Goal: Task Accomplishment & Management: Complete application form

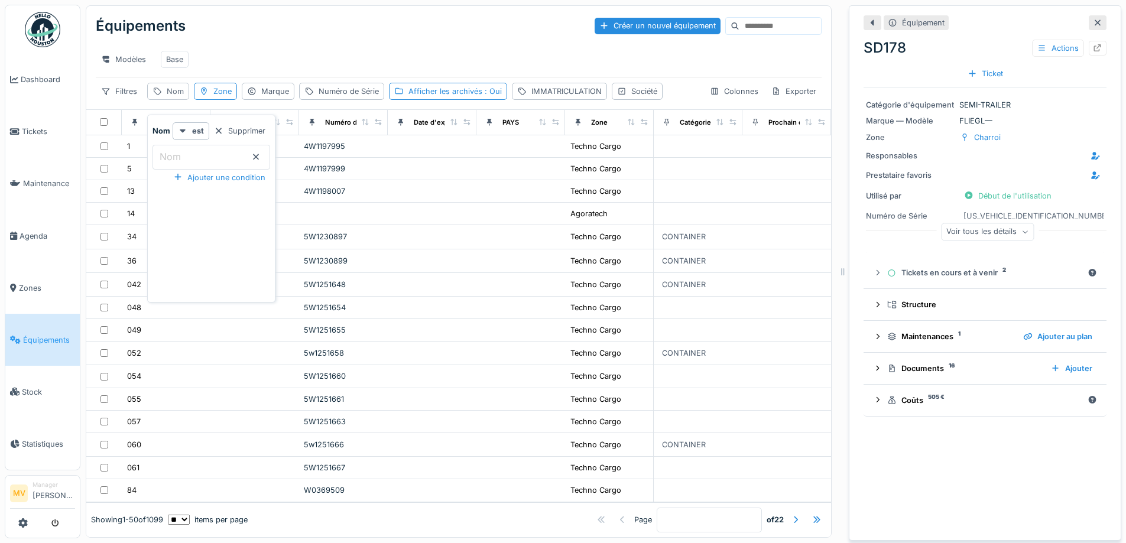
click at [174, 97] on div "Nom" at bounding box center [175, 91] width 17 height 11
click at [195, 153] on div "1" at bounding box center [166, 146] width 79 height 12
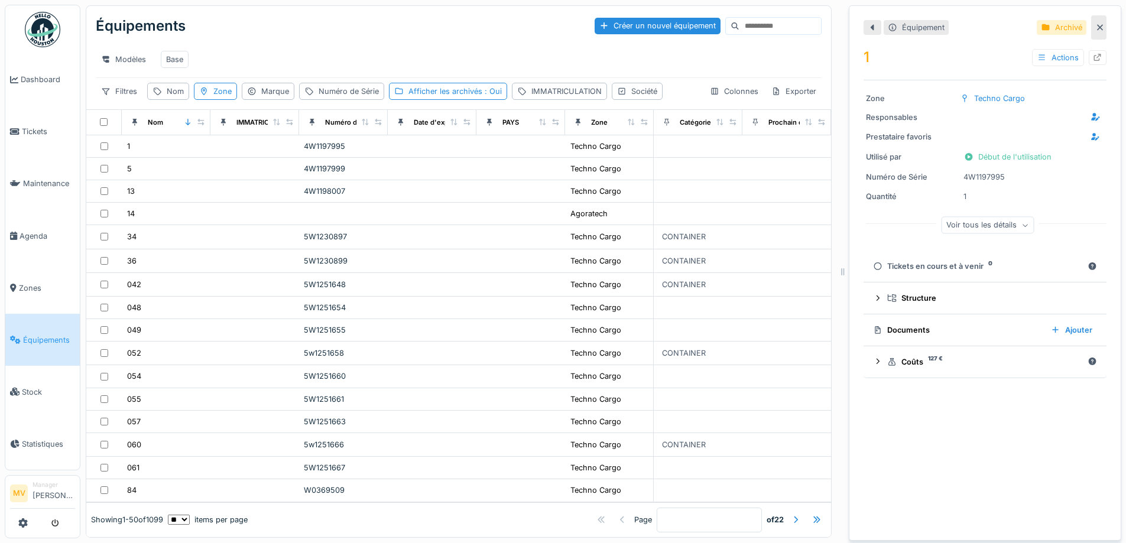
click at [163, 90] on div "Équipements Créer un nouvel équipement Modèles Base Filtres Nom Zone Marque Num…" at bounding box center [458, 57] width 745 height 103
click at [169, 97] on div "Nom" at bounding box center [175, 91] width 17 height 11
click at [179, 155] on label "Nom" at bounding box center [170, 157] width 26 height 14
click at [179, 155] on input "Nom" at bounding box center [212, 157] width 118 height 25
type input "*****"
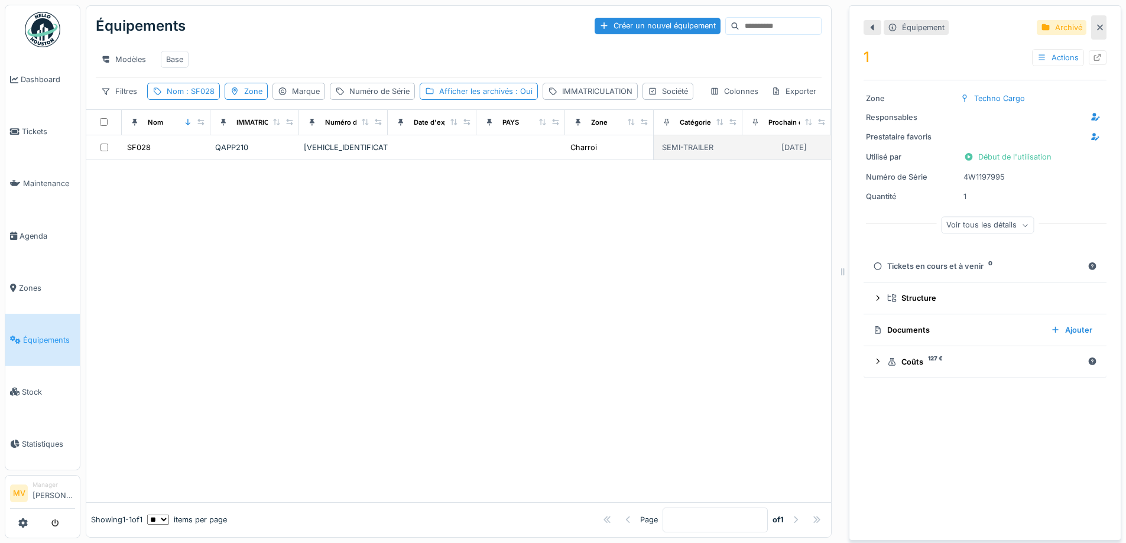
click at [555, 160] on td at bounding box center [521, 147] width 89 height 25
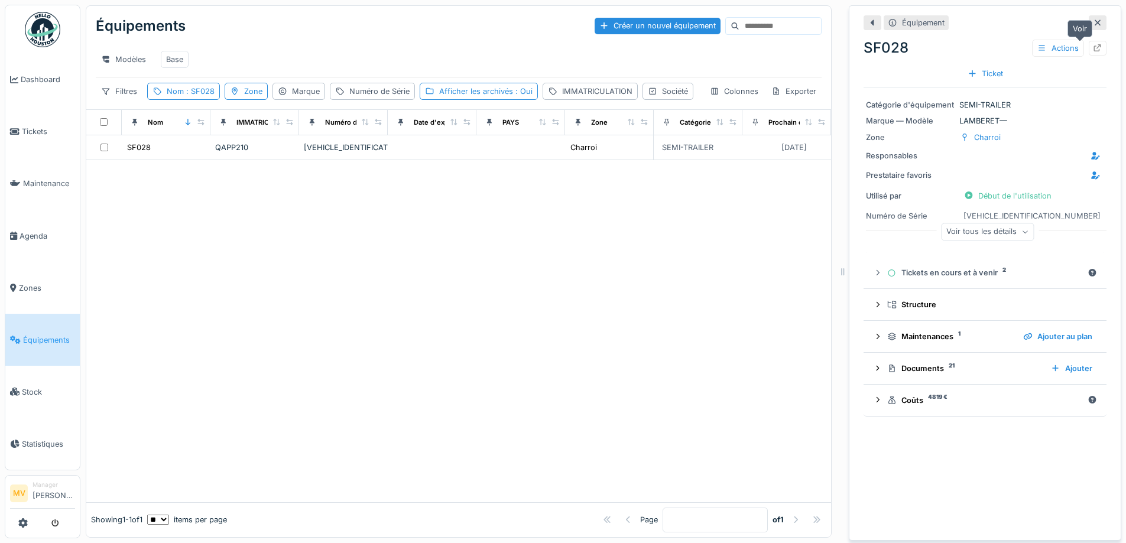
click at [1093, 47] on icon at bounding box center [1097, 48] width 9 height 8
click at [188, 95] on div "Nom : SF028" at bounding box center [191, 91] width 48 height 11
click at [219, 166] on input "*****" at bounding box center [212, 157] width 118 height 25
type input "*"
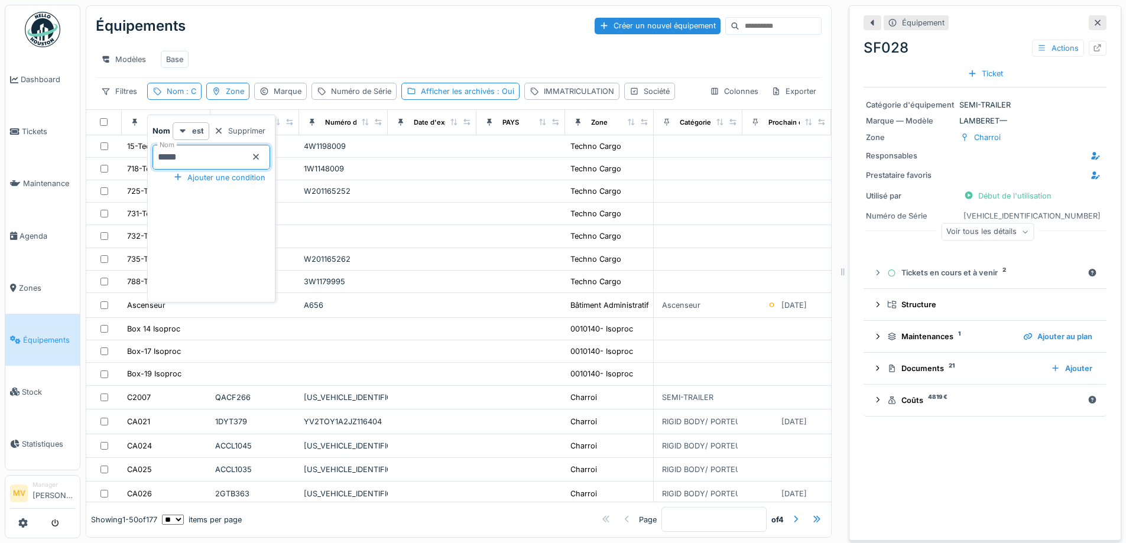
type input "*****"
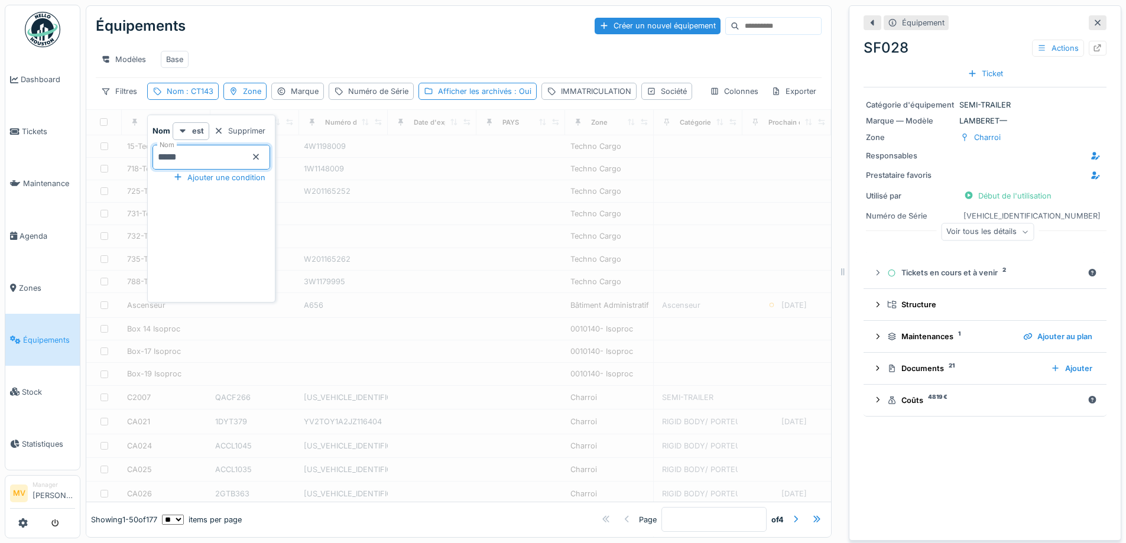
click at [367, 70] on div "Modèles Base" at bounding box center [459, 59] width 726 height 27
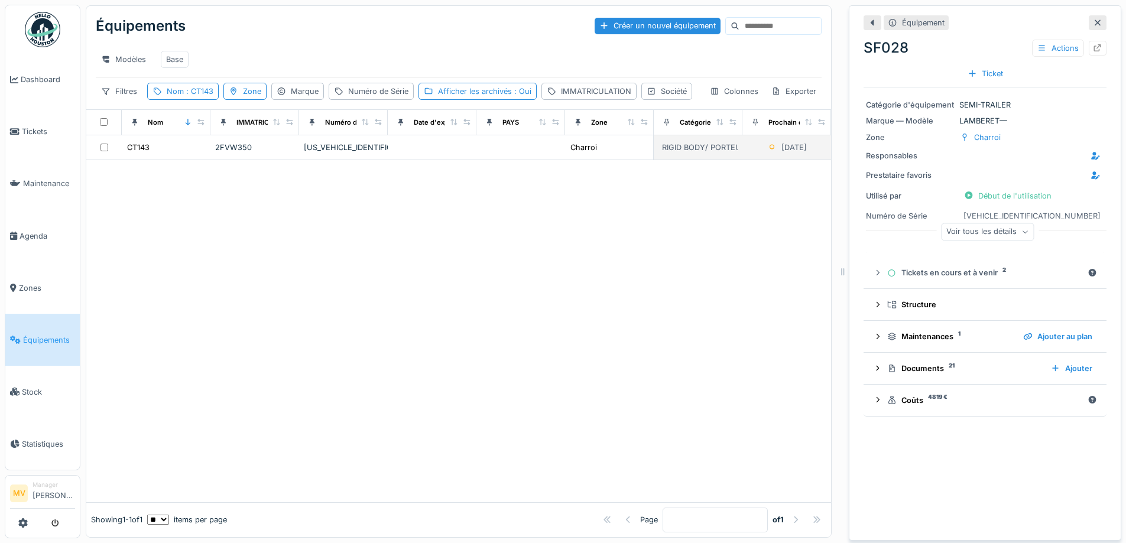
click at [341, 160] on td "WMA21FZZXMP162258" at bounding box center [343, 147] width 89 height 25
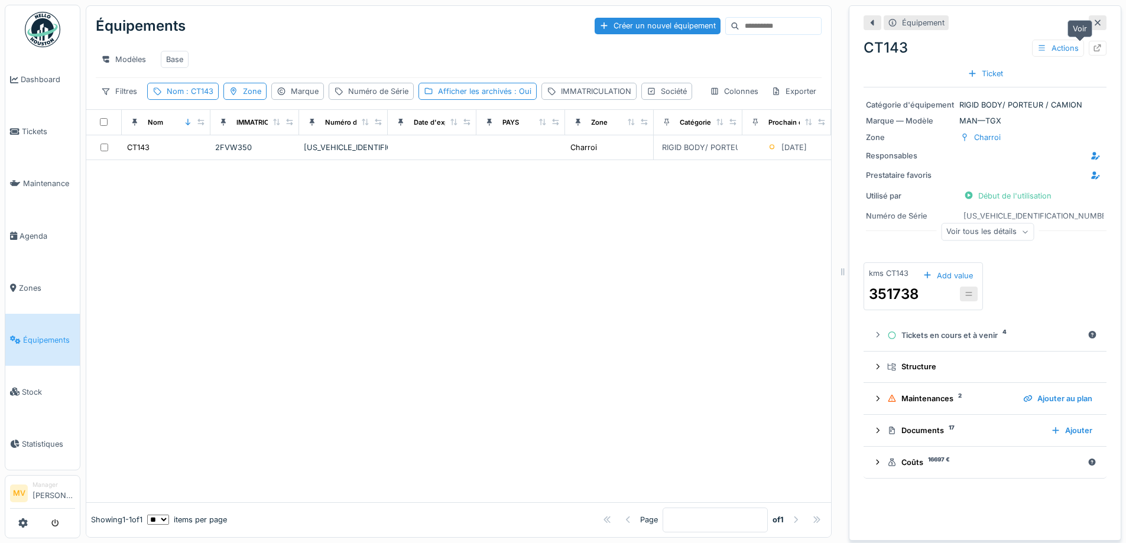
click at [1089, 44] on div at bounding box center [1098, 48] width 18 height 15
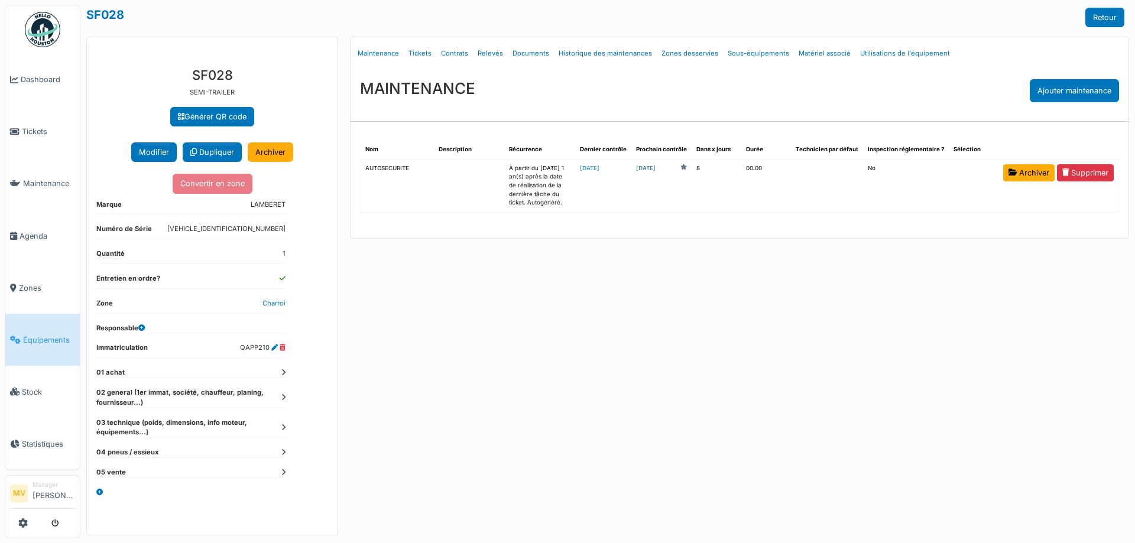
click at [656, 168] on link "2025-08-26" at bounding box center [646, 168] width 20 height 9
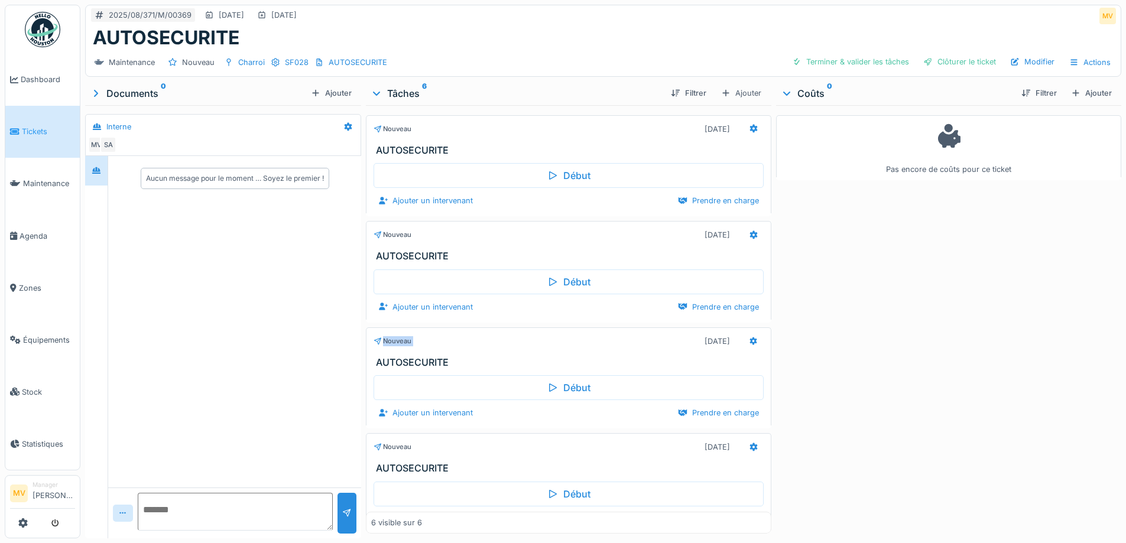
drag, startPoint x: 739, startPoint y: 234, endPoint x: 726, endPoint y: 244, distance: 16.1
click at [698, 319] on div "Nouveau [DATE] AUTOSECURITE Début Ajouter un intervenant Prendre en charge Nouv…" at bounding box center [568, 319] width 405 height 429
click at [750, 236] on icon at bounding box center [754, 235] width 8 height 8
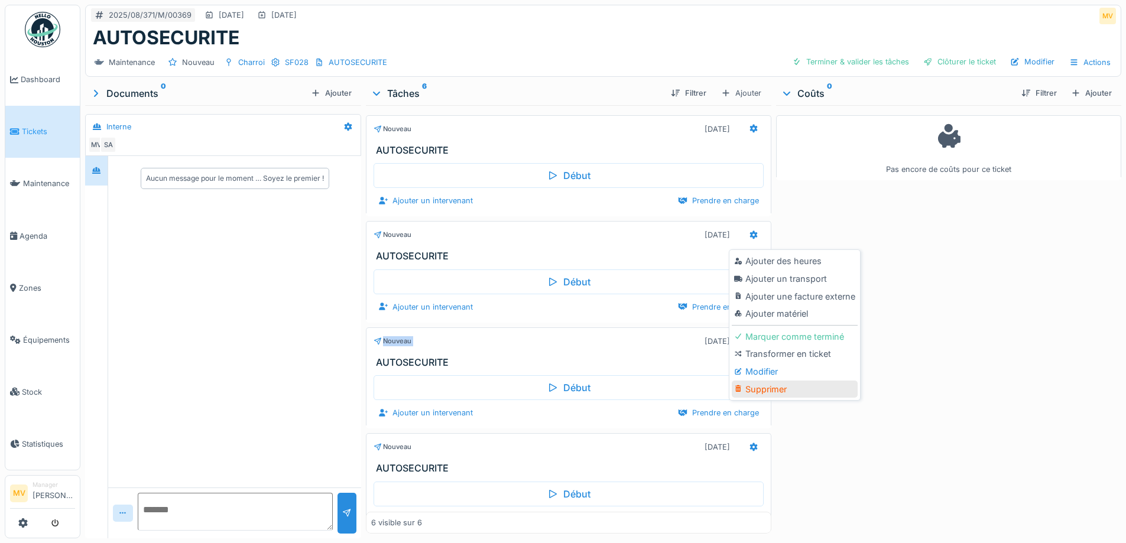
click at [769, 394] on div "Supprimer" at bounding box center [795, 390] width 126 height 18
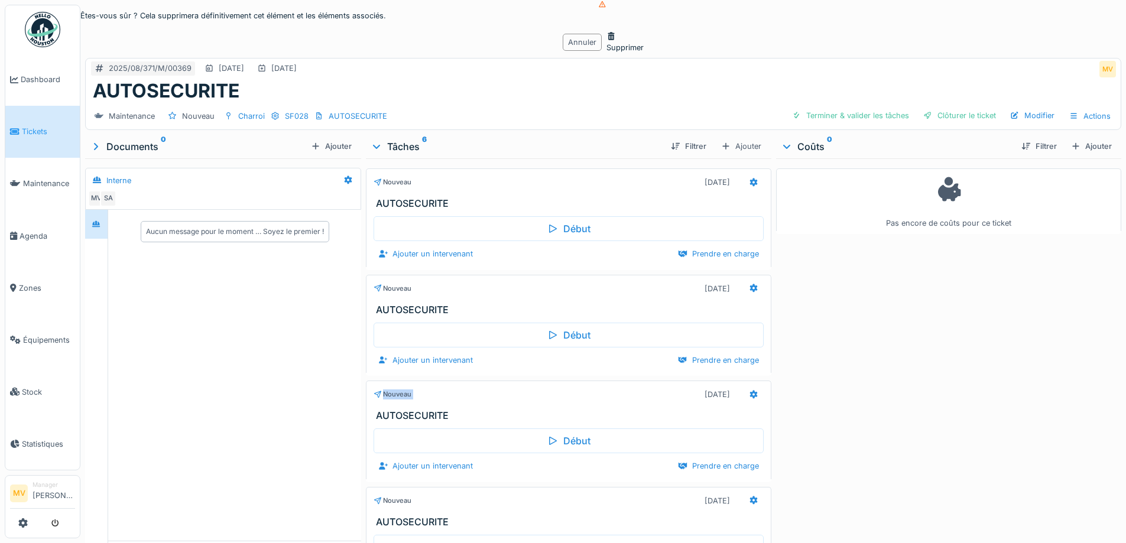
click at [607, 53] on div "Supprimer" at bounding box center [625, 42] width 37 height 22
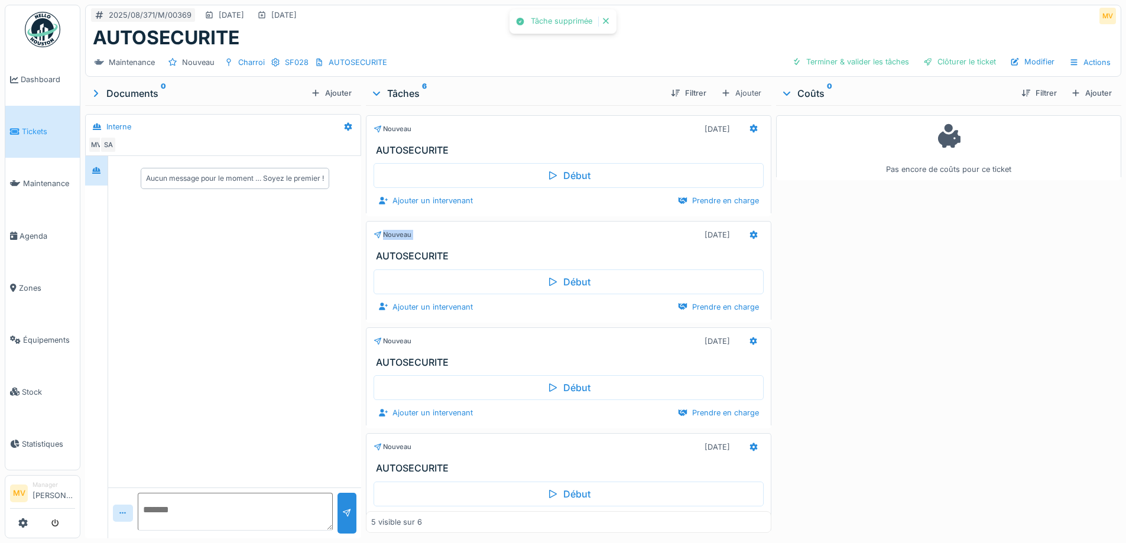
click at [750, 234] on icon at bounding box center [754, 235] width 8 height 8
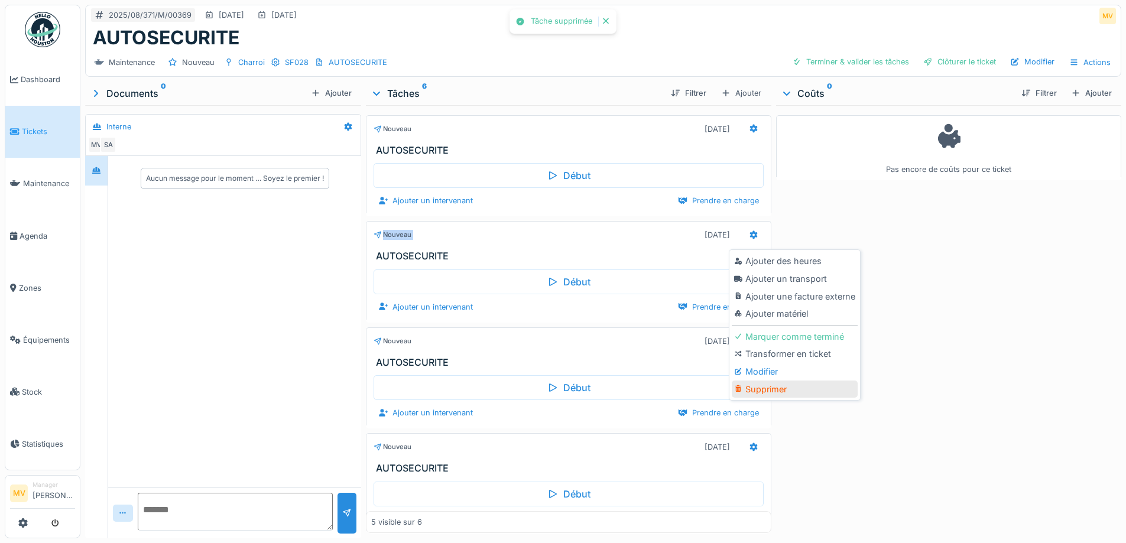
click at [757, 387] on div "Supprimer" at bounding box center [795, 390] width 126 height 18
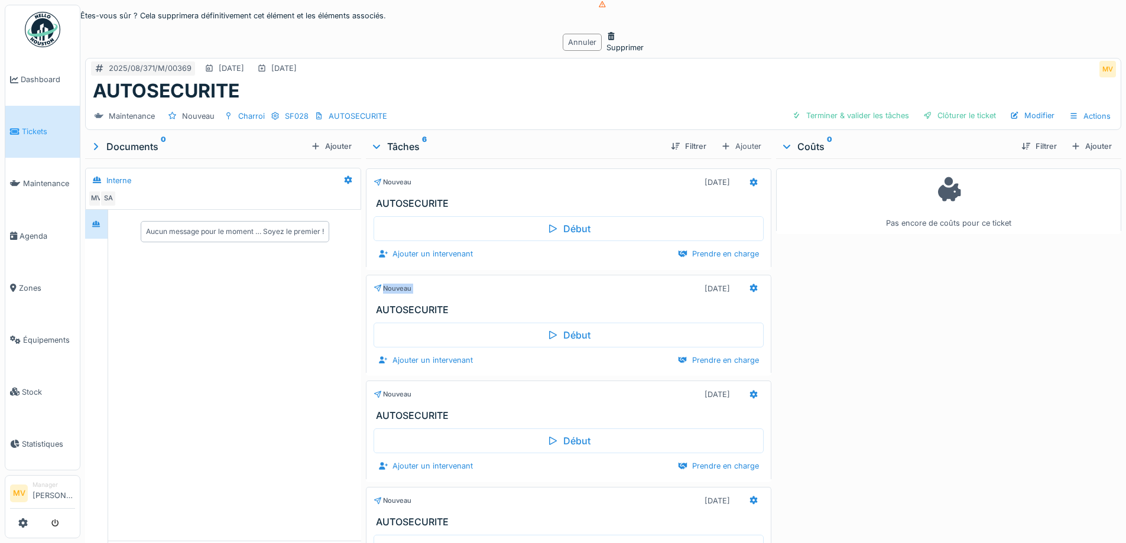
click at [607, 53] on div "Supprimer" at bounding box center [625, 42] width 37 height 22
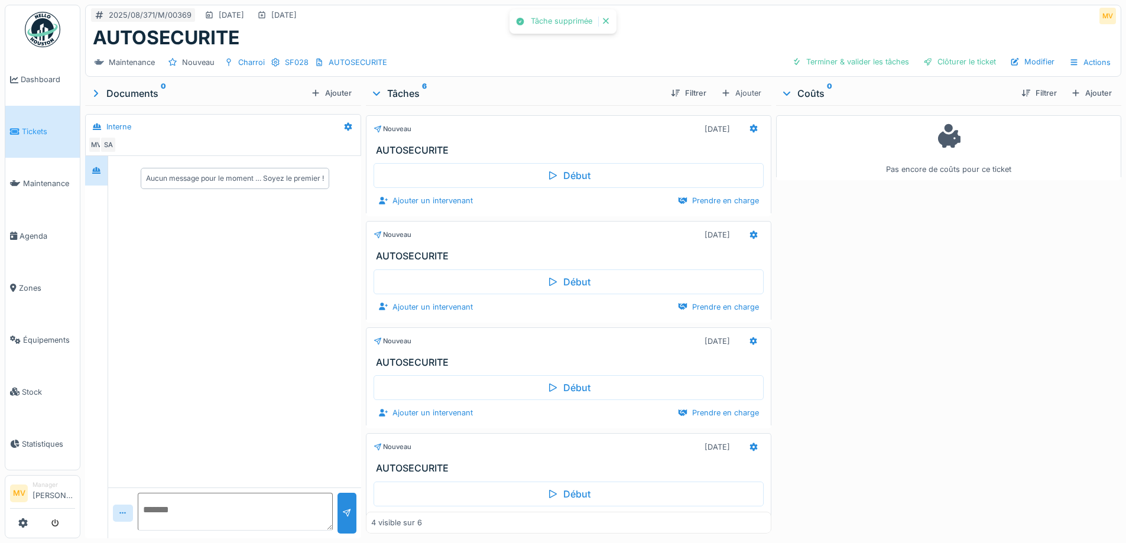
click at [739, 234] on div at bounding box center [563, 271] width 1126 height 543
click at [749, 232] on icon at bounding box center [753, 235] width 9 height 8
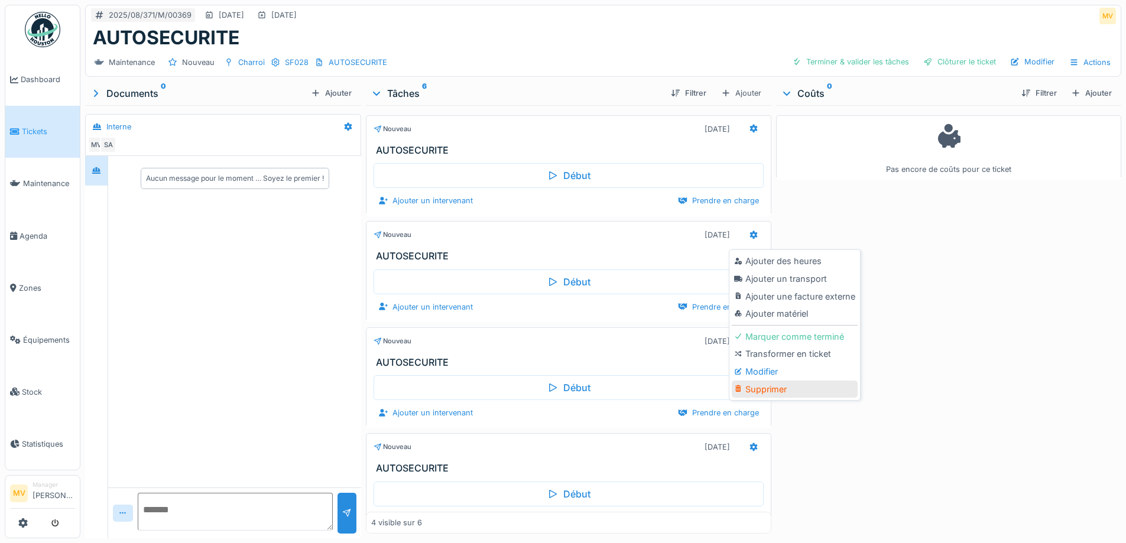
click at [760, 385] on div "Supprimer" at bounding box center [795, 390] width 126 height 18
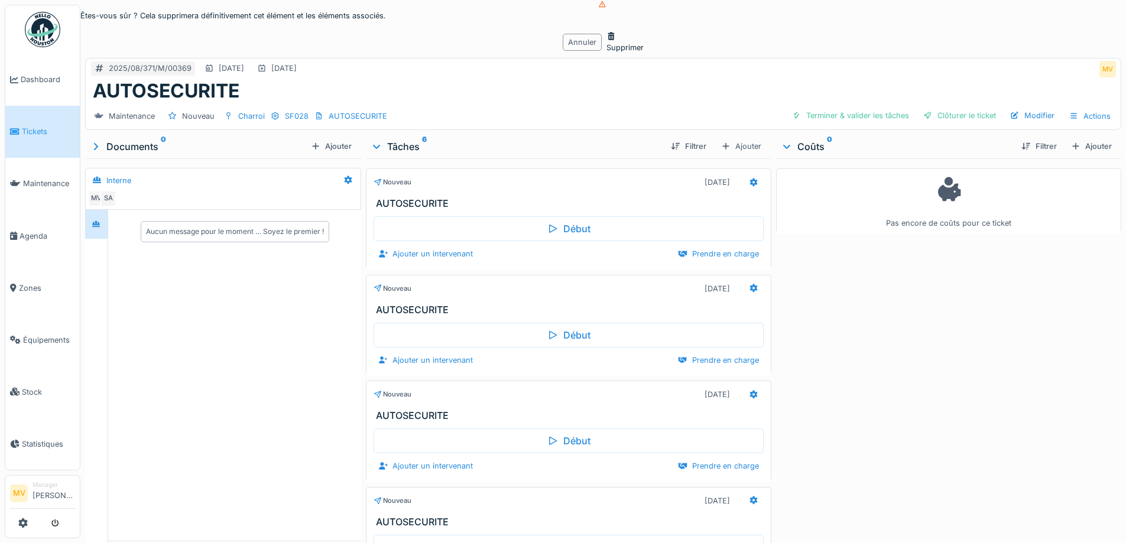
click at [607, 53] on div "Supprimer" at bounding box center [625, 42] width 37 height 22
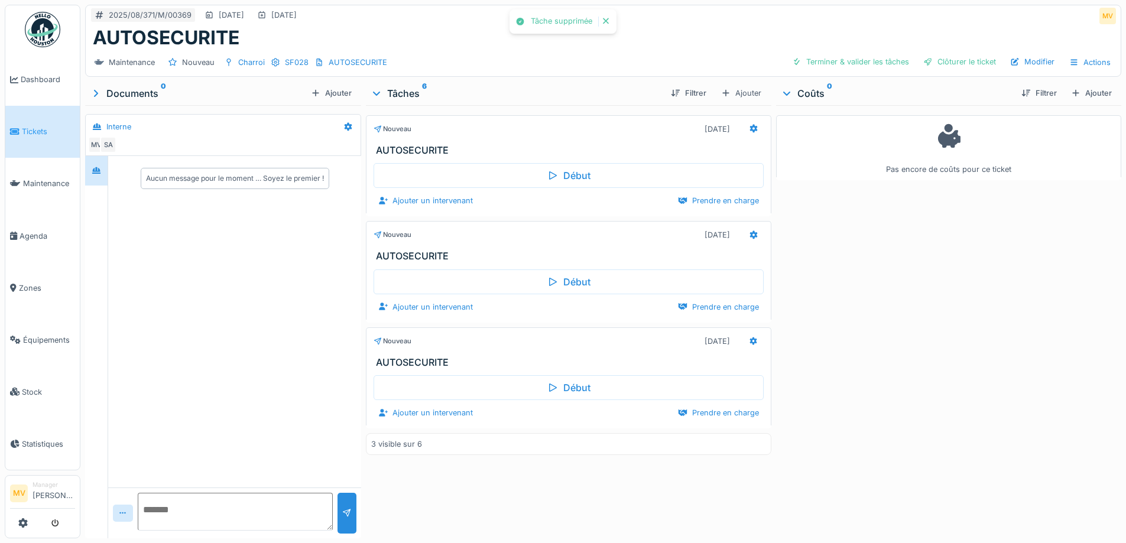
click at [751, 236] on icon at bounding box center [754, 235] width 8 height 8
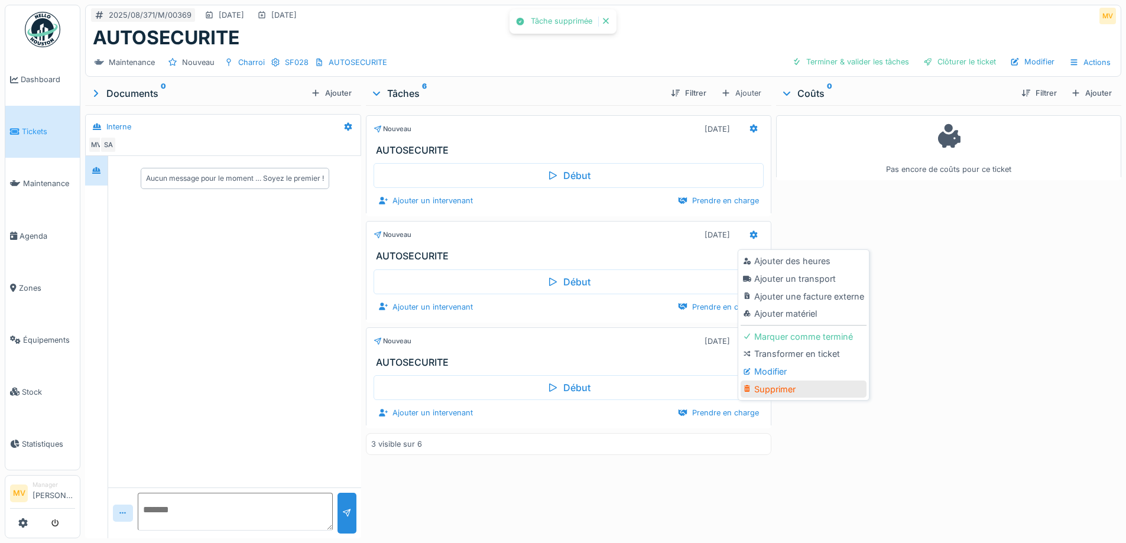
click at [767, 393] on div "Supprimer" at bounding box center [804, 390] width 126 height 18
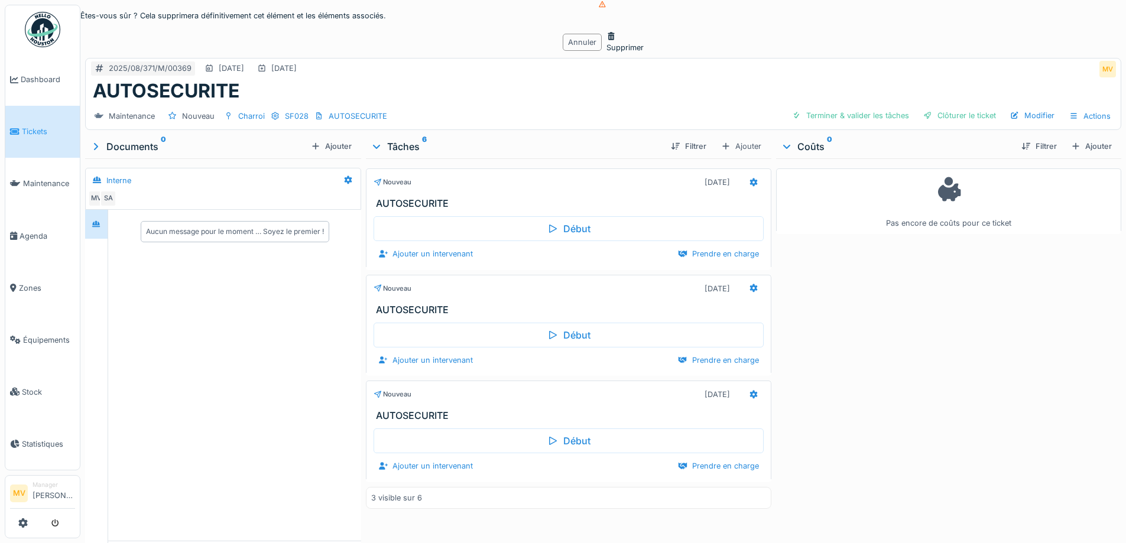
click at [607, 53] on div "Supprimer" at bounding box center [625, 42] width 37 height 22
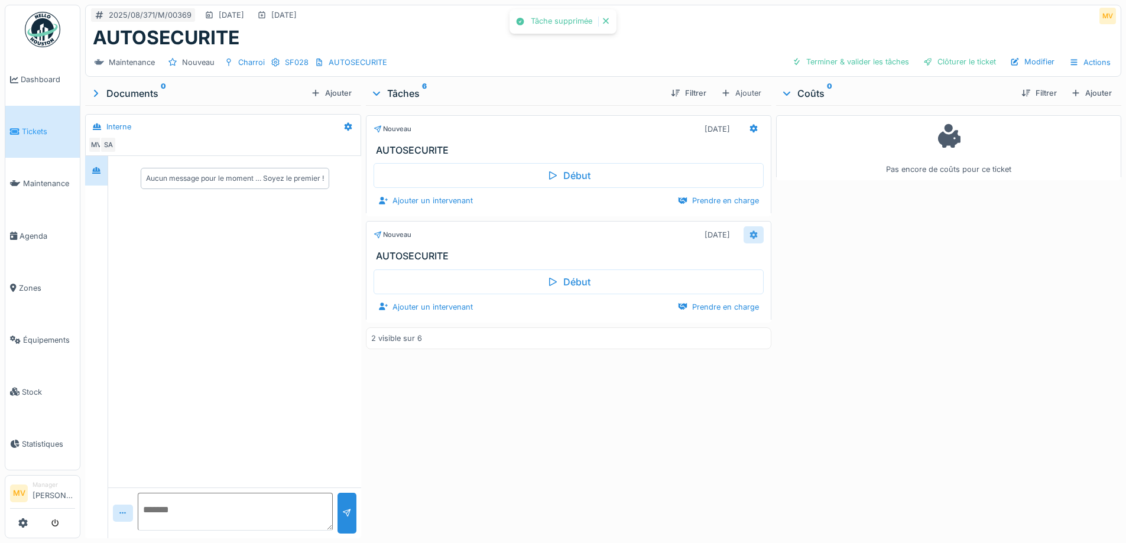
click at [751, 234] on icon at bounding box center [754, 235] width 8 height 8
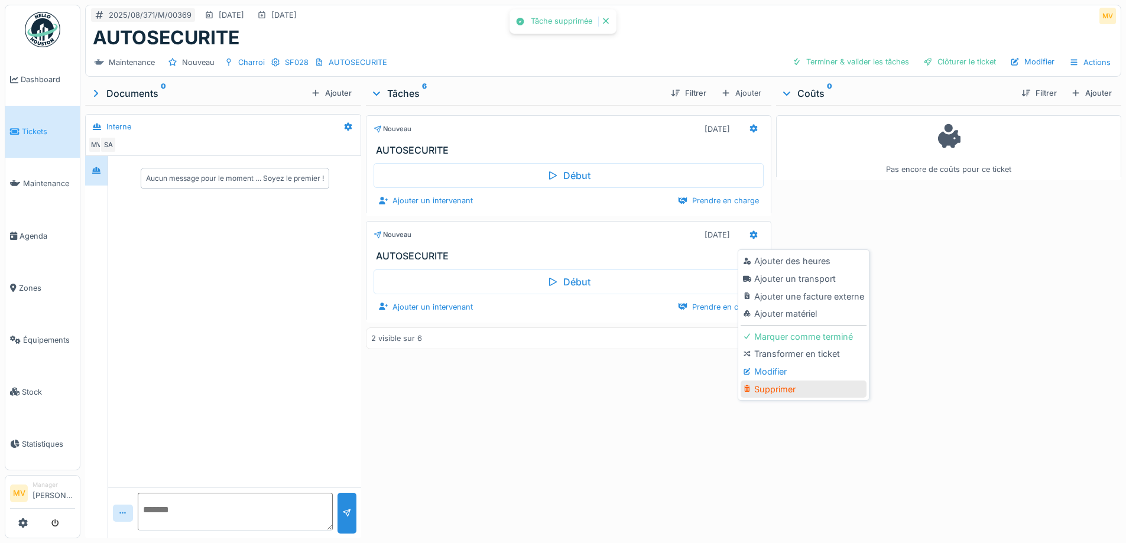
click at [772, 391] on div "Supprimer" at bounding box center [804, 390] width 126 height 18
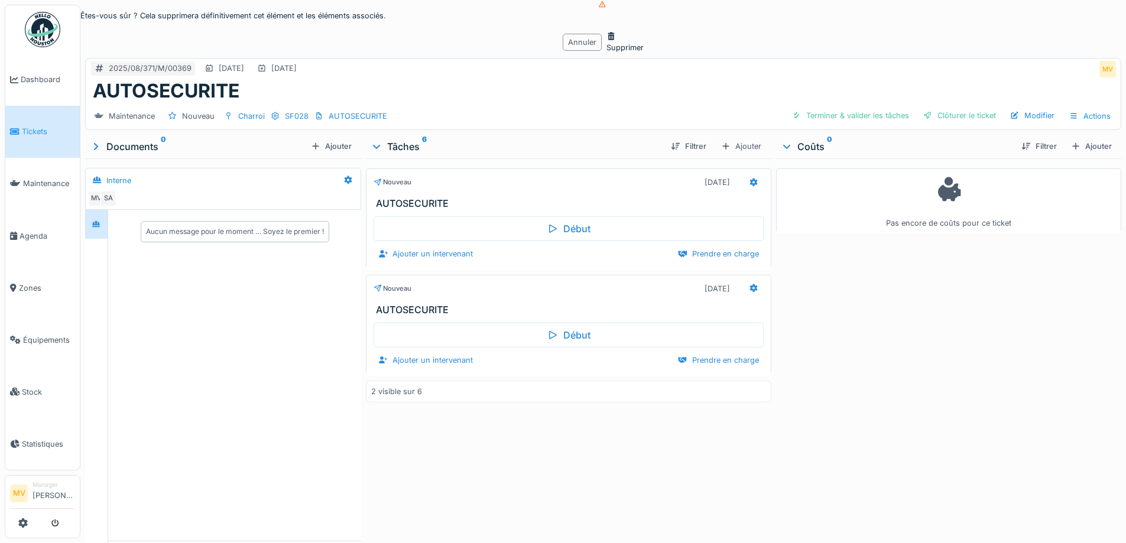
click at [607, 53] on div "Supprimer" at bounding box center [625, 42] width 37 height 22
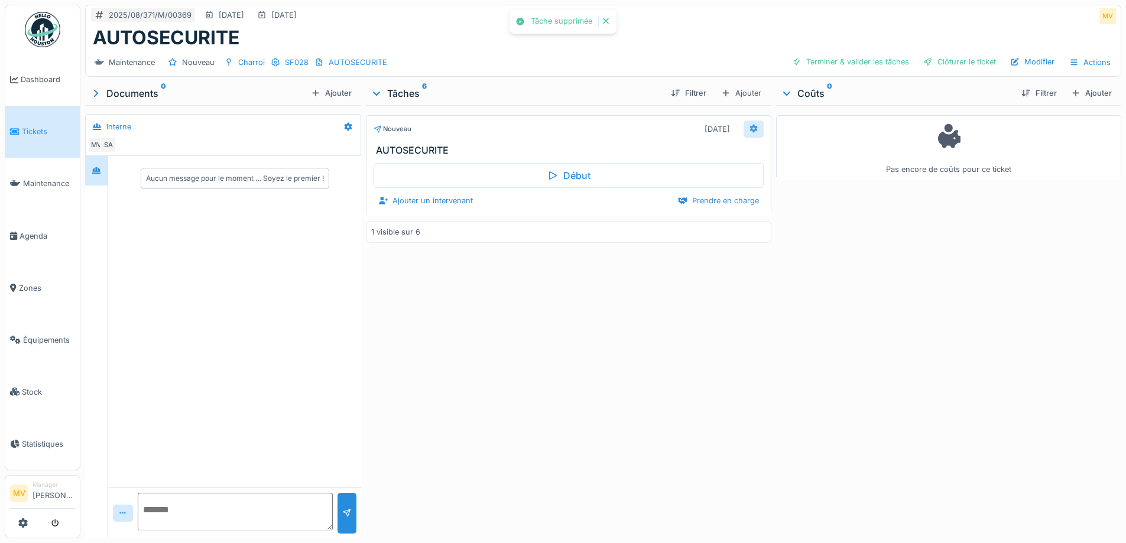
click at [750, 128] on icon at bounding box center [754, 129] width 8 height 8
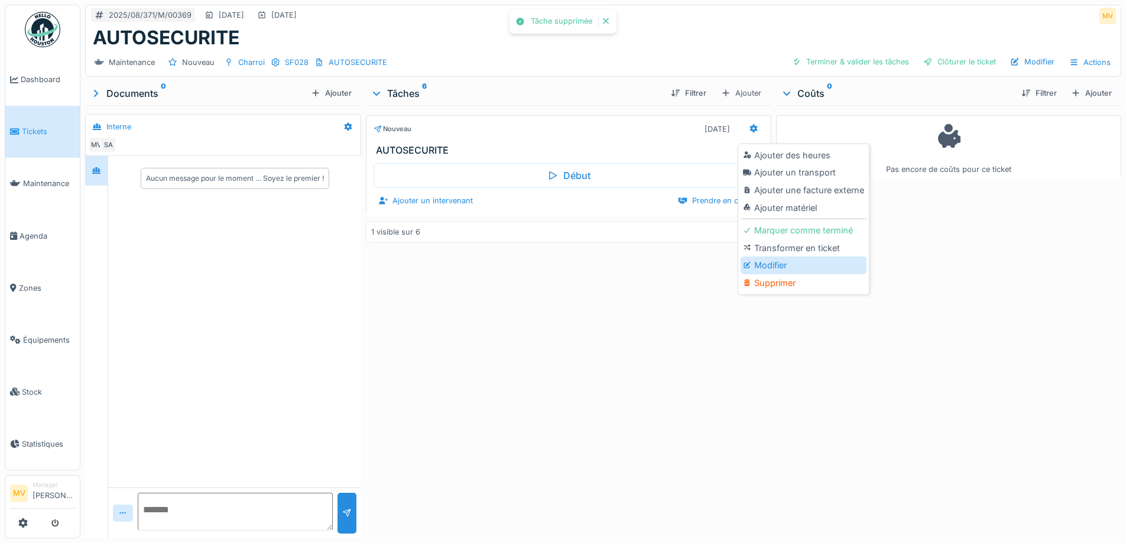
click at [759, 266] on div "Modifier" at bounding box center [804, 266] width 126 height 18
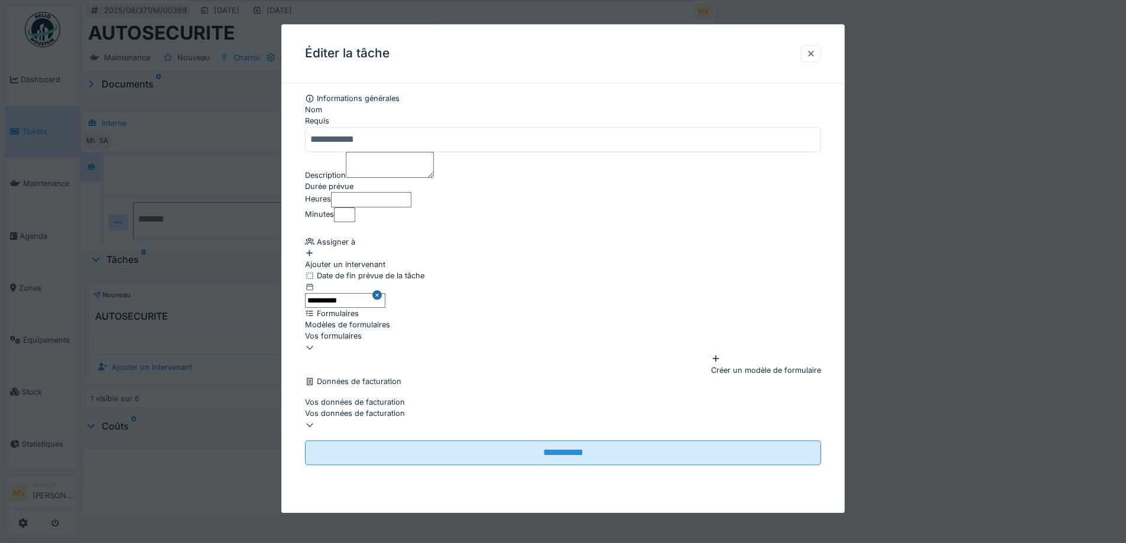
click at [388, 270] on div "Ajouter un intervenant" at bounding box center [563, 259] width 516 height 22
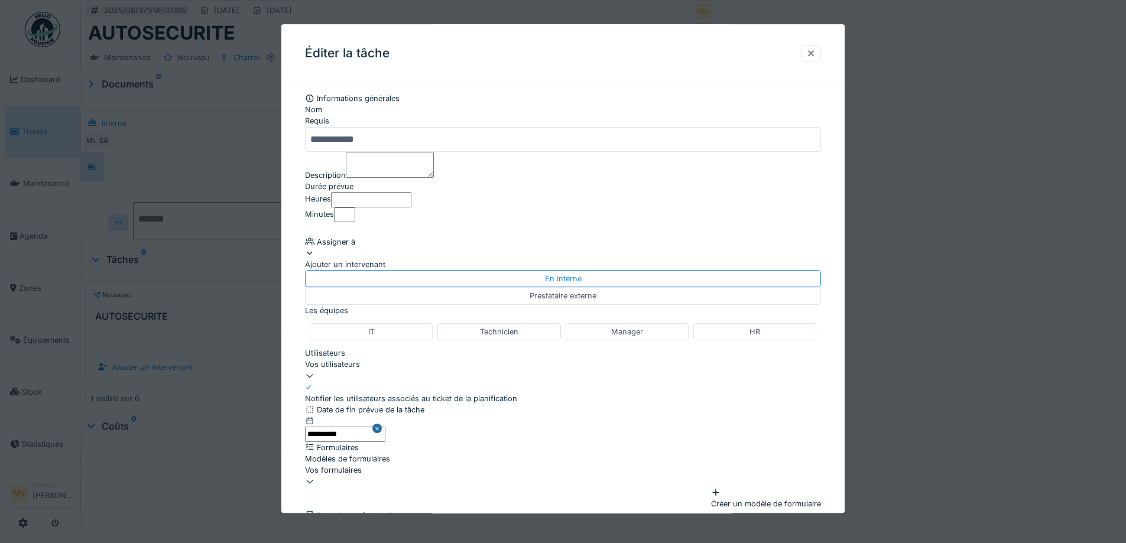
click at [383, 371] on div "Vos utilisateurs" at bounding box center [563, 364] width 516 height 11
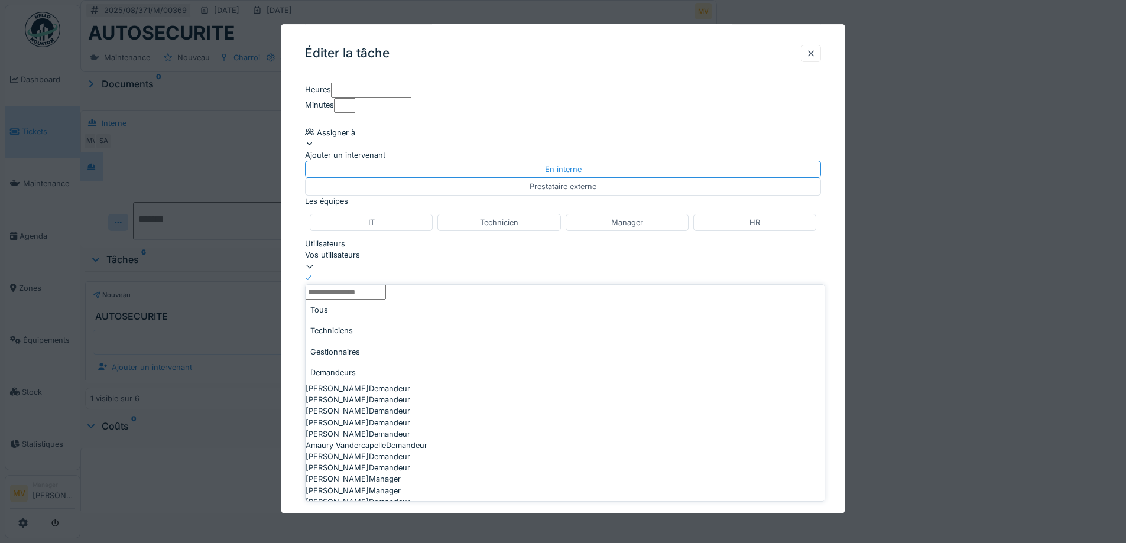
scroll to position [165, 0]
click at [391, 334] on div "Techniciens" at bounding box center [565, 330] width 519 height 21
click at [362, 468] on div "Volodymir Vyrich Technicien" at bounding box center [565, 473] width 519 height 11
type input "*****"
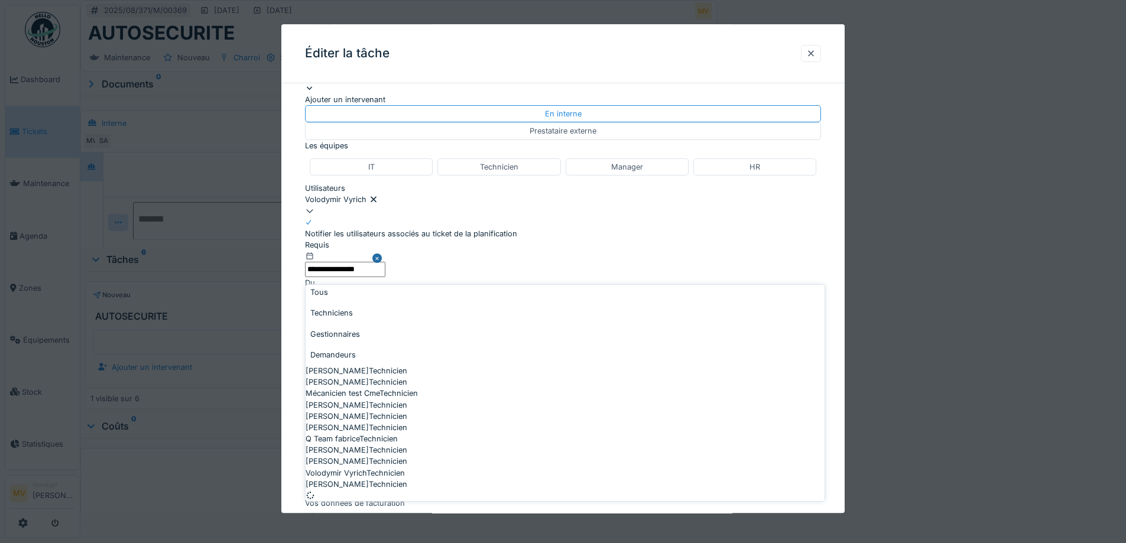
scroll to position [0, 0]
click at [458, 206] on div "Volodymir Vyrich" at bounding box center [563, 200] width 516 height 11
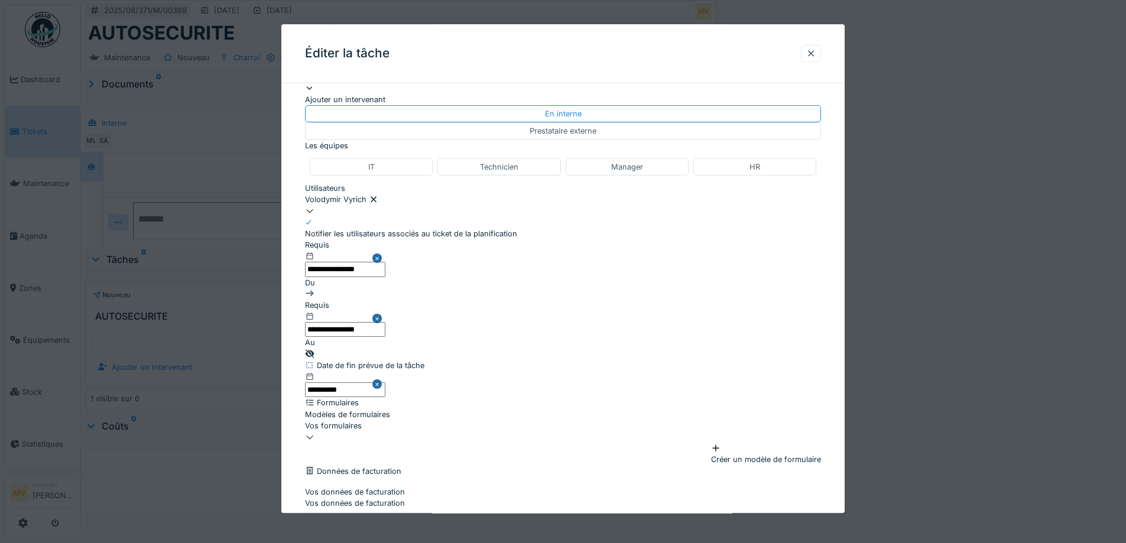
click at [385, 277] on button "Close" at bounding box center [378, 258] width 13 height 38
click at [385, 338] on button "Close" at bounding box center [378, 319] width 13 height 38
click at [385, 277] on input "text" at bounding box center [345, 269] width 80 height 15
click at [358, 59] on div "19" at bounding box center [362, 51] width 16 height 16
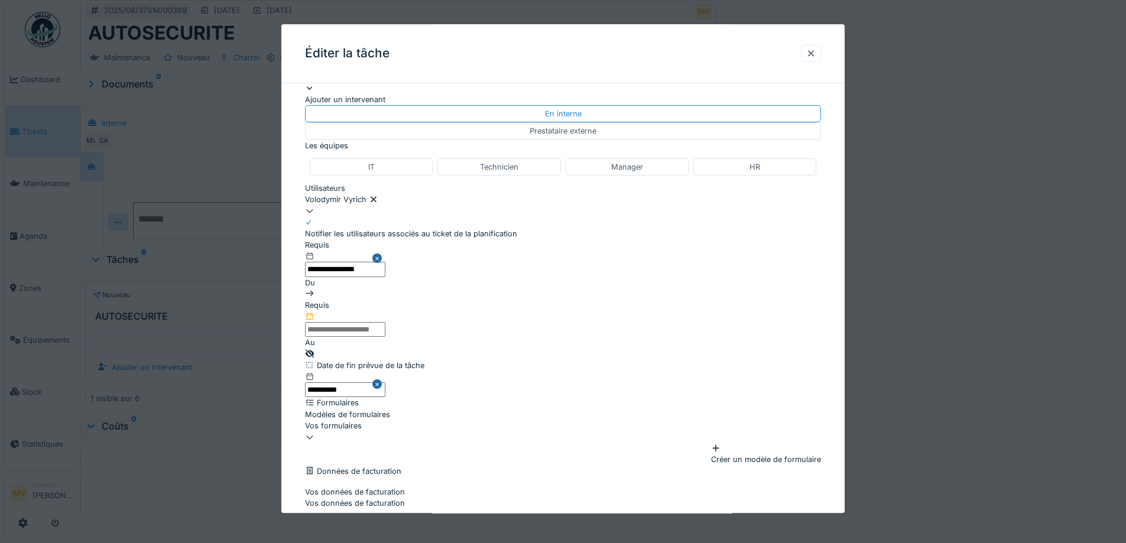
click at [385, 337] on input "text" at bounding box center [345, 330] width 80 height 15
click at [370, 59] on div "19" at bounding box center [362, 51] width 16 height 16
click at [639, 307] on fieldset "**********" at bounding box center [563, 241] width 516 height 627
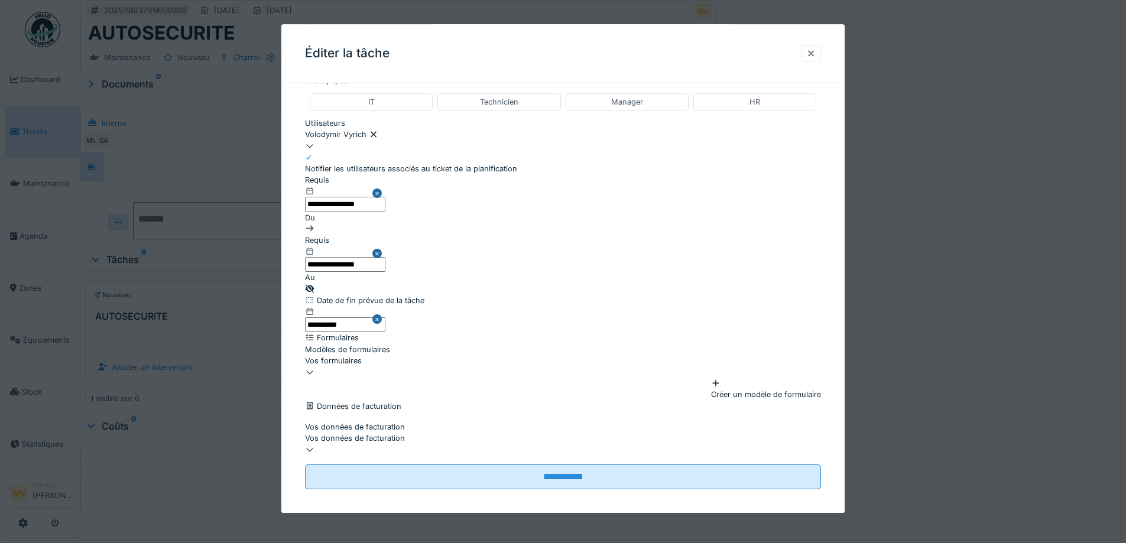
click at [381, 355] on div "Vos formulaires" at bounding box center [563, 360] width 516 height 11
click at [394, 395] on div "Checklist Auto sécurité Remorques" at bounding box center [565, 389] width 519 height 11
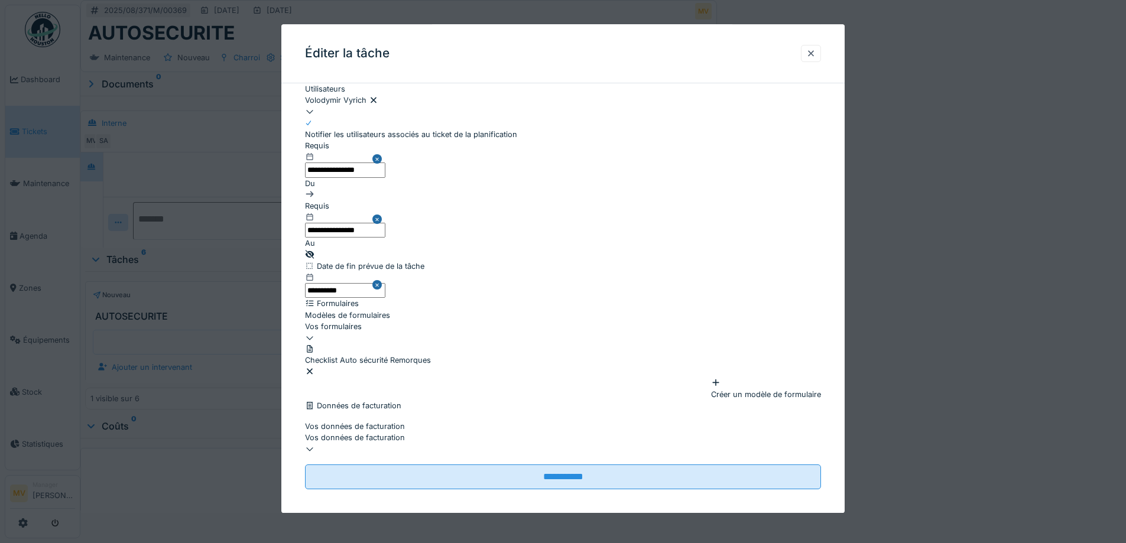
scroll to position [340, 0]
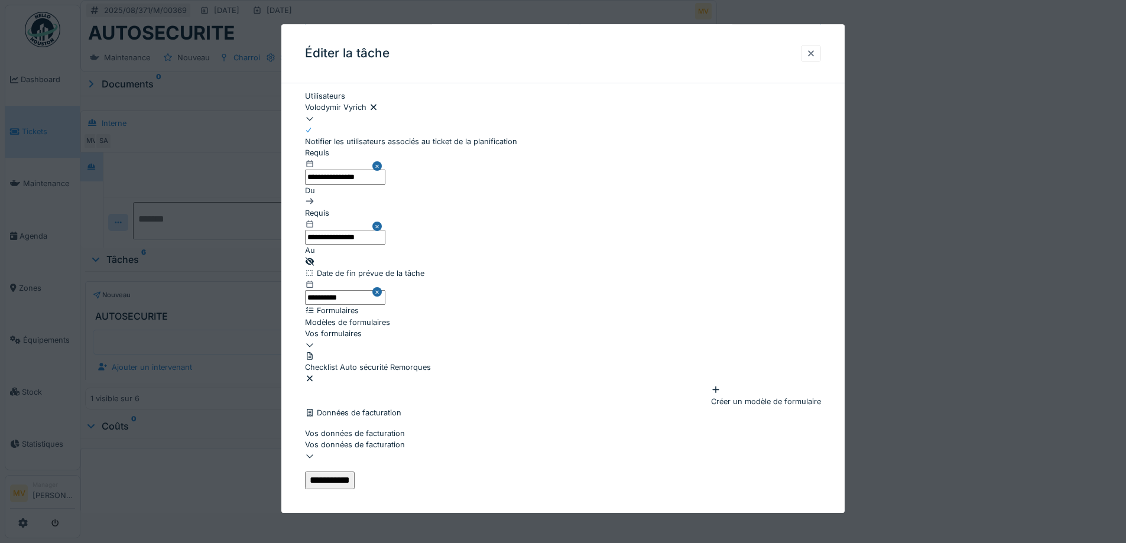
click at [355, 472] on input "**********" at bounding box center [330, 481] width 50 height 18
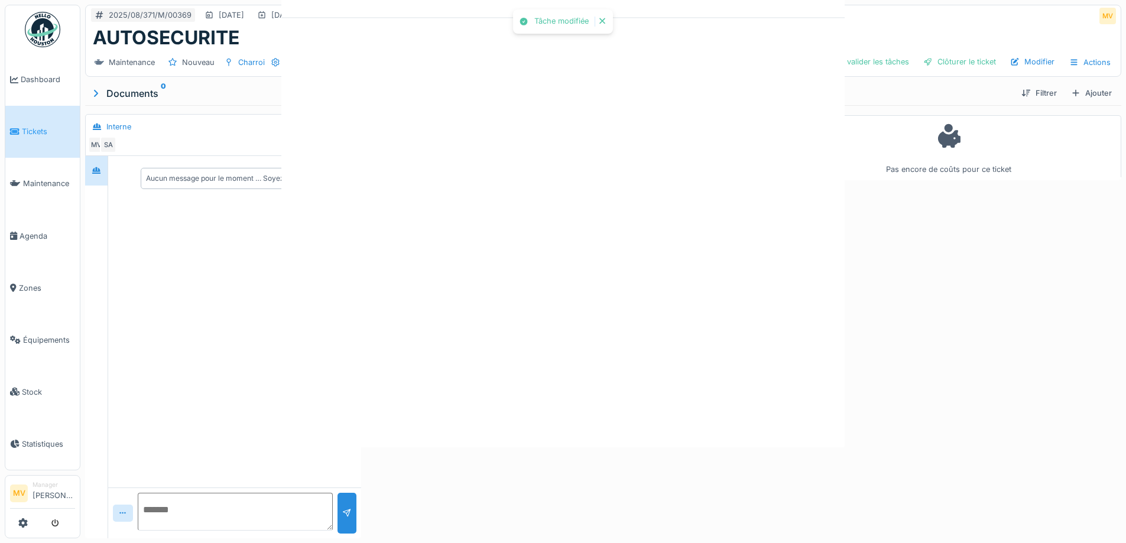
scroll to position [0, 0]
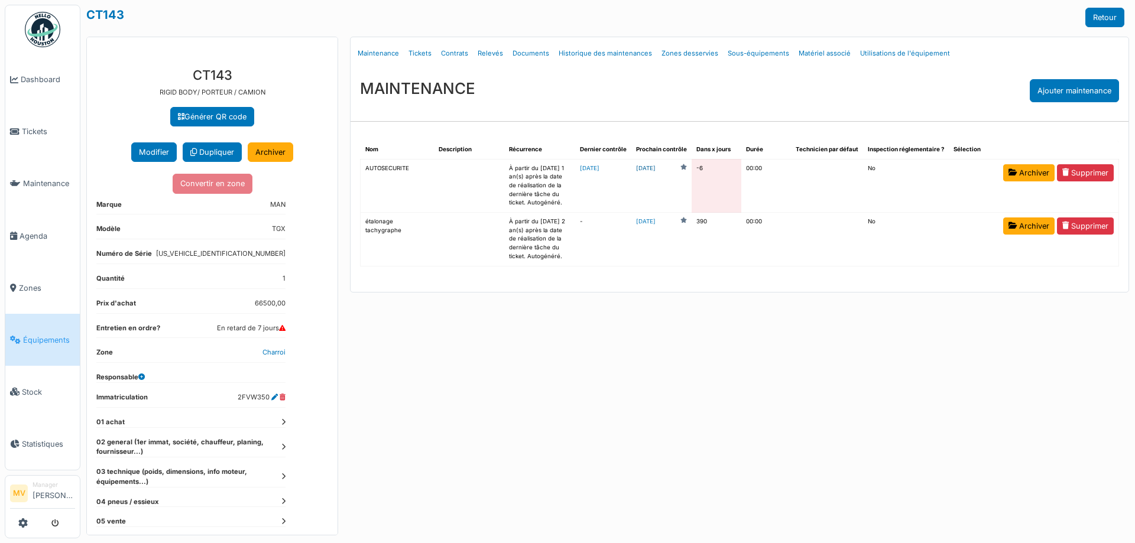
click at [656, 168] on link "[DATE]" at bounding box center [646, 168] width 20 height 9
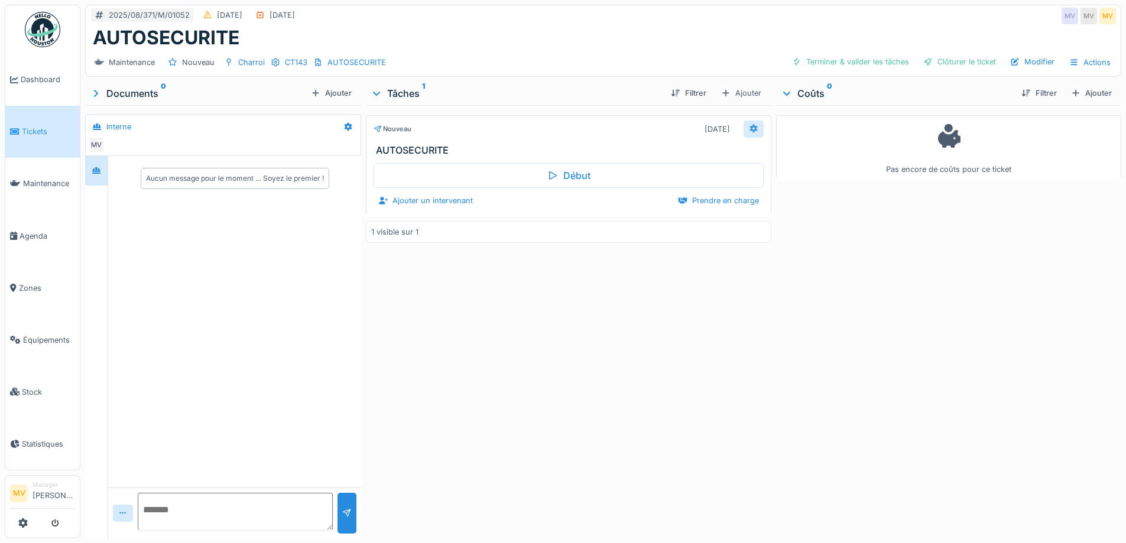
click at [753, 127] on div at bounding box center [754, 129] width 20 height 17
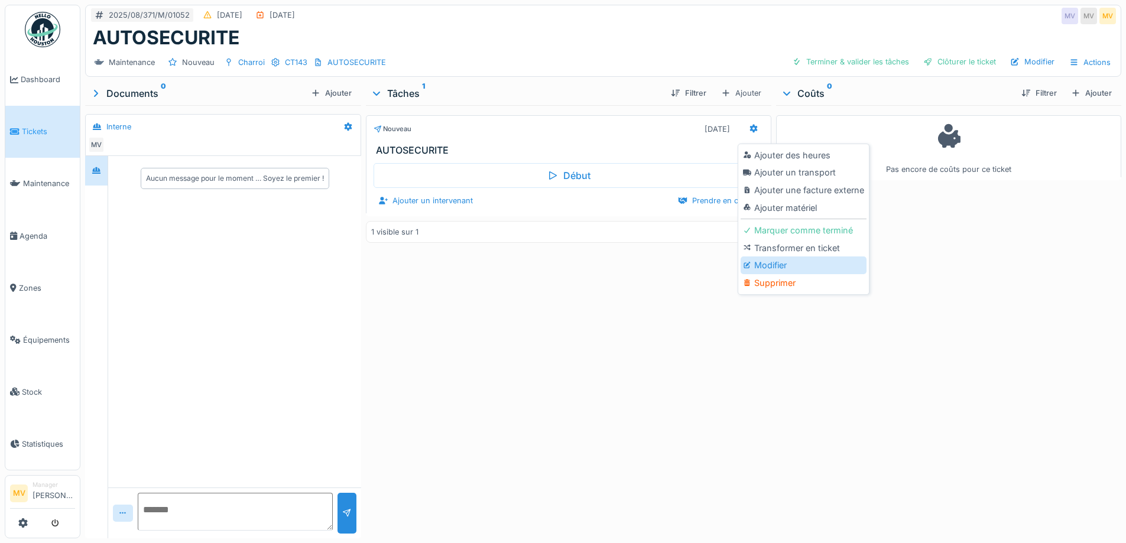
click at [779, 262] on div "Modifier" at bounding box center [804, 266] width 126 height 18
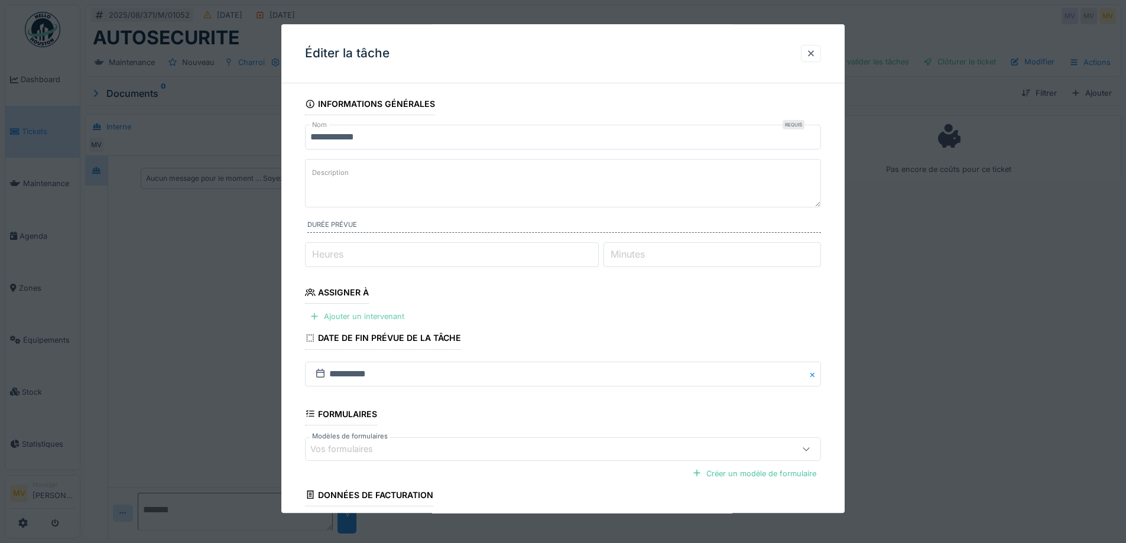
click at [384, 315] on div "Ajouter un intervenant" at bounding box center [357, 317] width 104 height 16
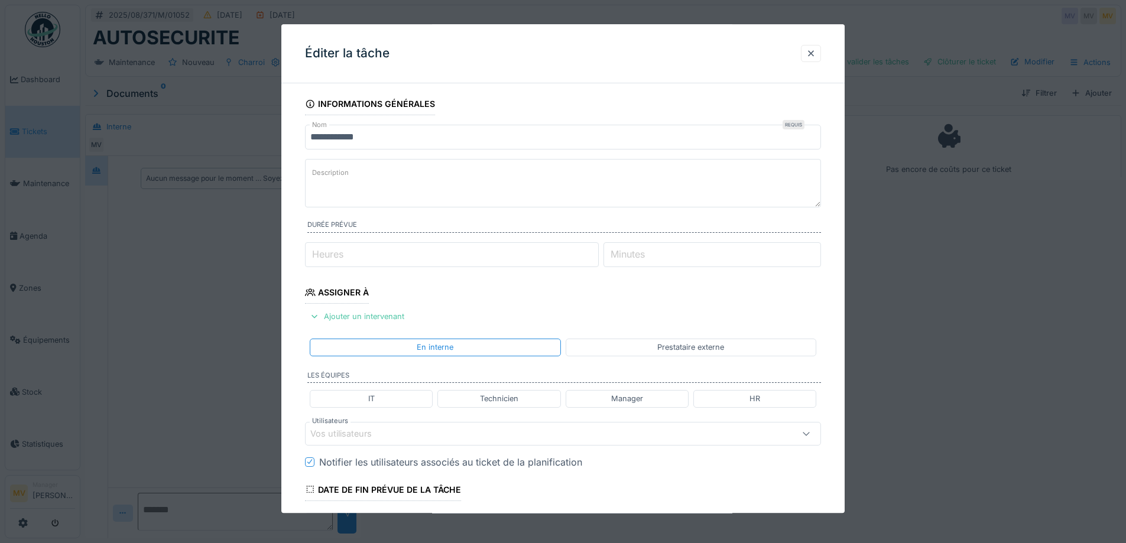
click at [401, 435] on div "Vos utilisateurs" at bounding box center [532, 433] width 445 height 13
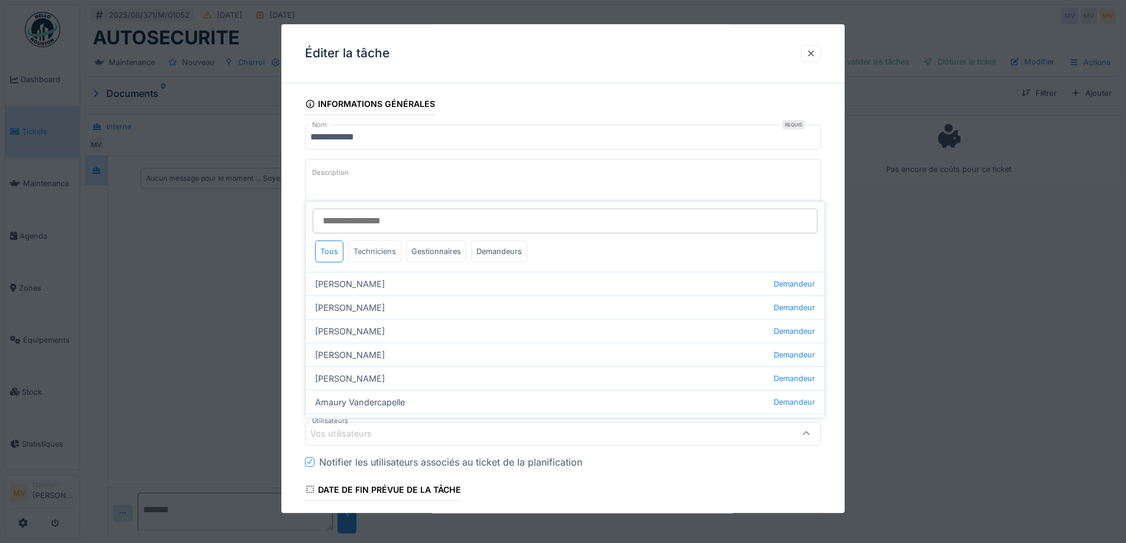
click at [378, 252] on div "Techniciens" at bounding box center [374, 252] width 53 height 22
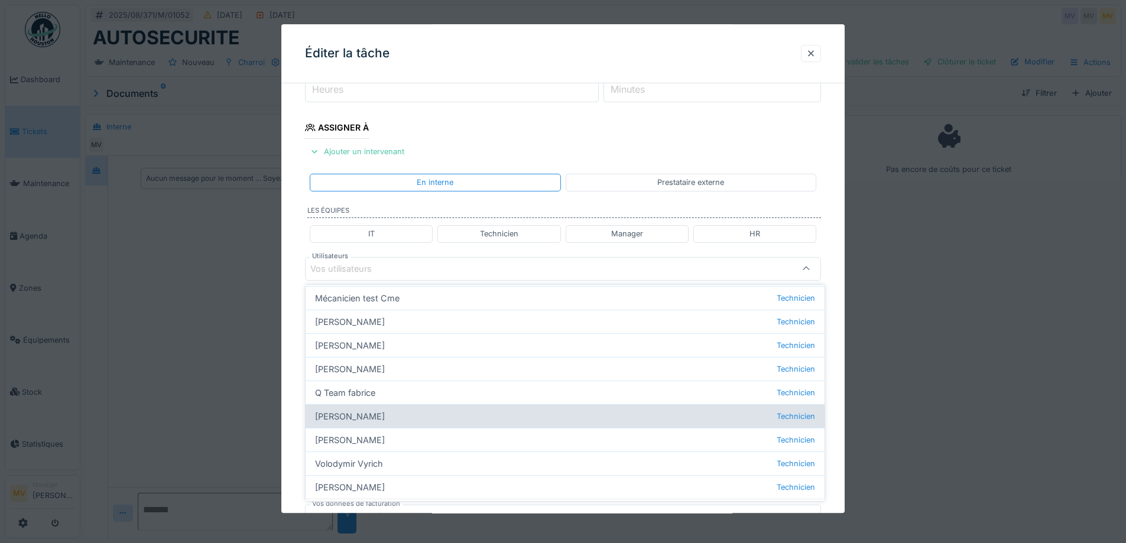
scroll to position [135, 0]
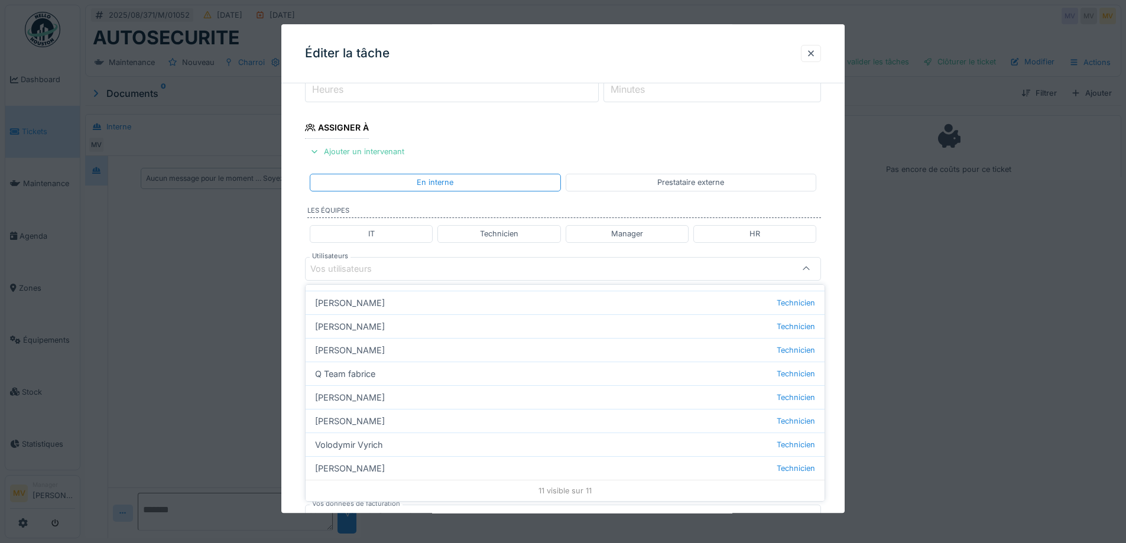
click at [365, 398] on div "[PERSON_NAME] Technicien" at bounding box center [565, 397] width 519 height 24
type input "****"
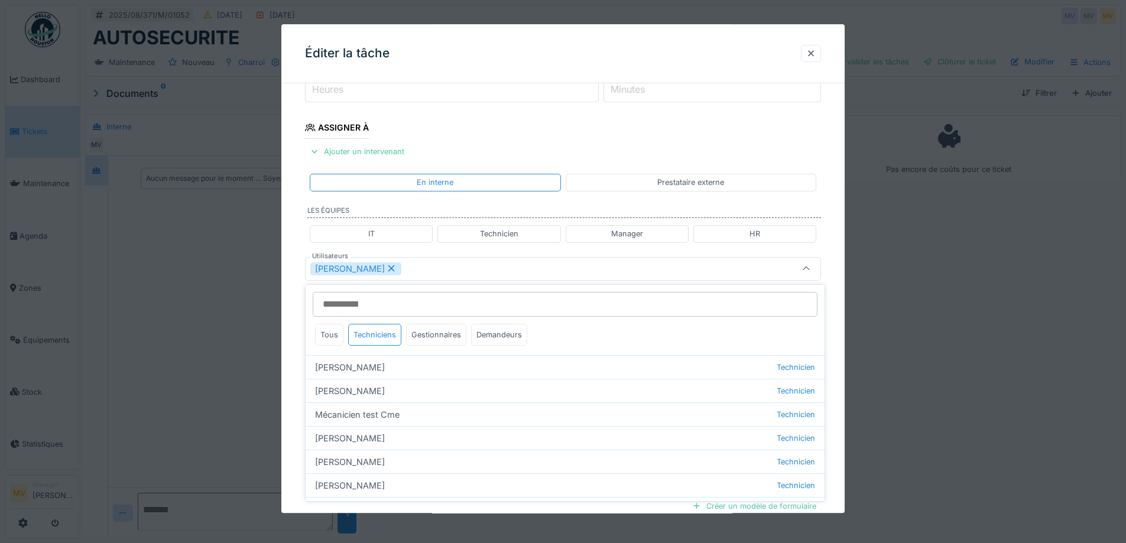
click at [433, 267] on div "[PERSON_NAME]" at bounding box center [532, 268] width 445 height 13
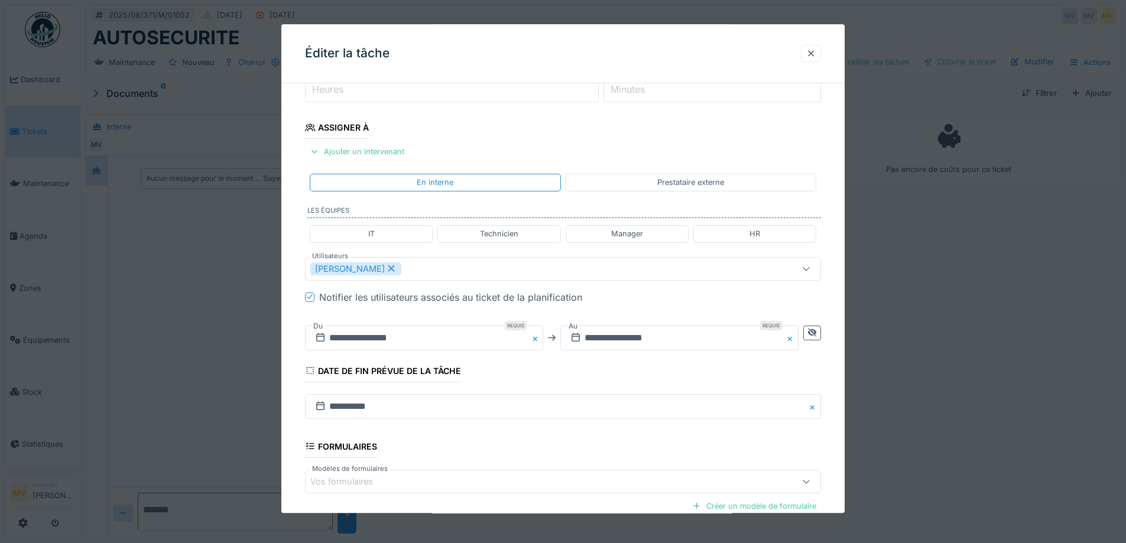
click at [537, 341] on button "Close" at bounding box center [536, 338] width 13 height 25
click at [408, 343] on input "text" at bounding box center [424, 338] width 238 height 25
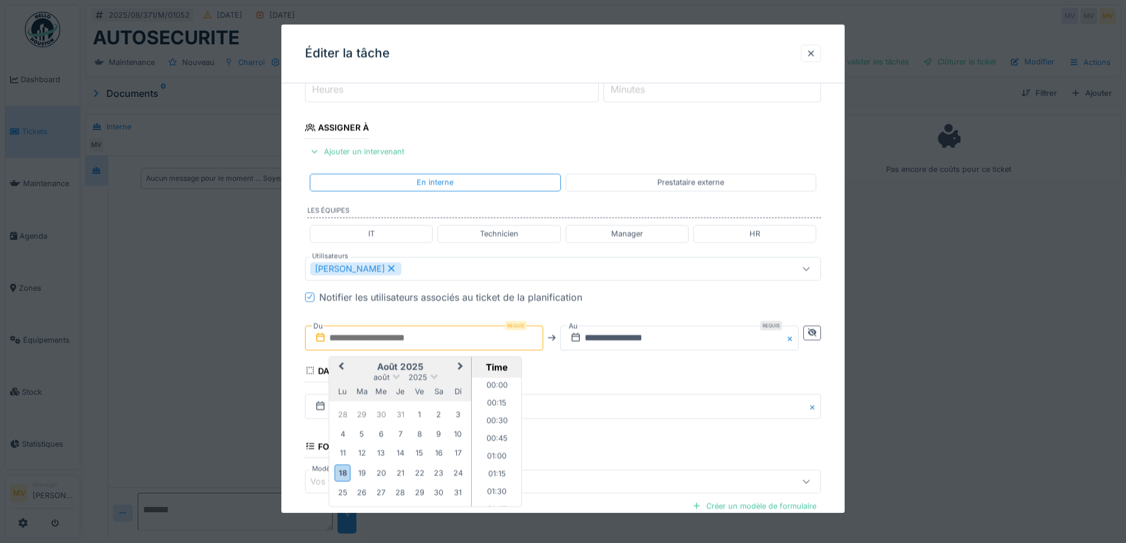
scroll to position [831, 0]
click at [346, 474] on div "18" at bounding box center [343, 473] width 16 height 17
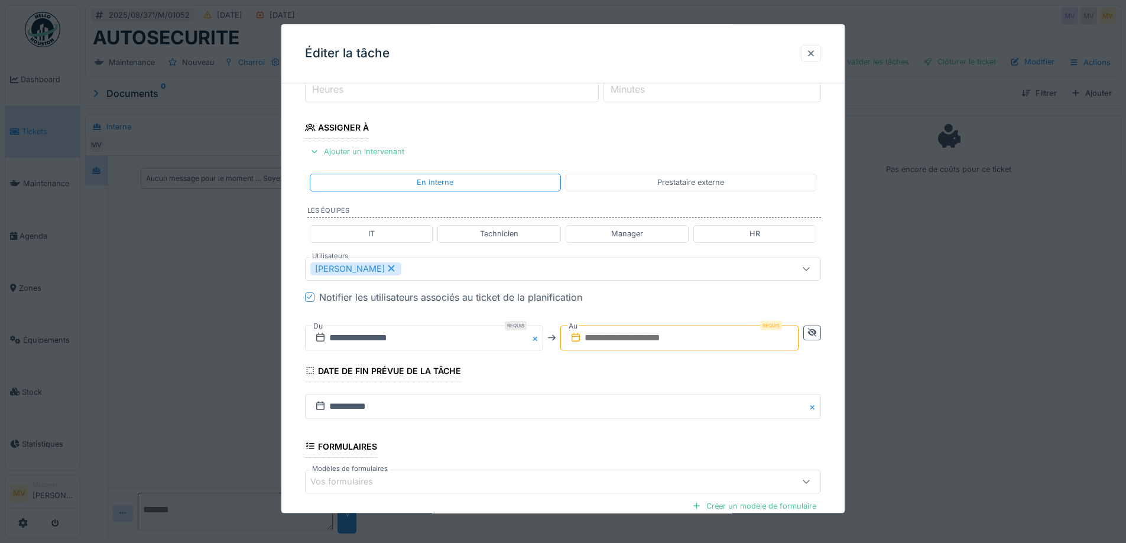
click at [689, 337] on input "text" at bounding box center [679, 338] width 238 height 25
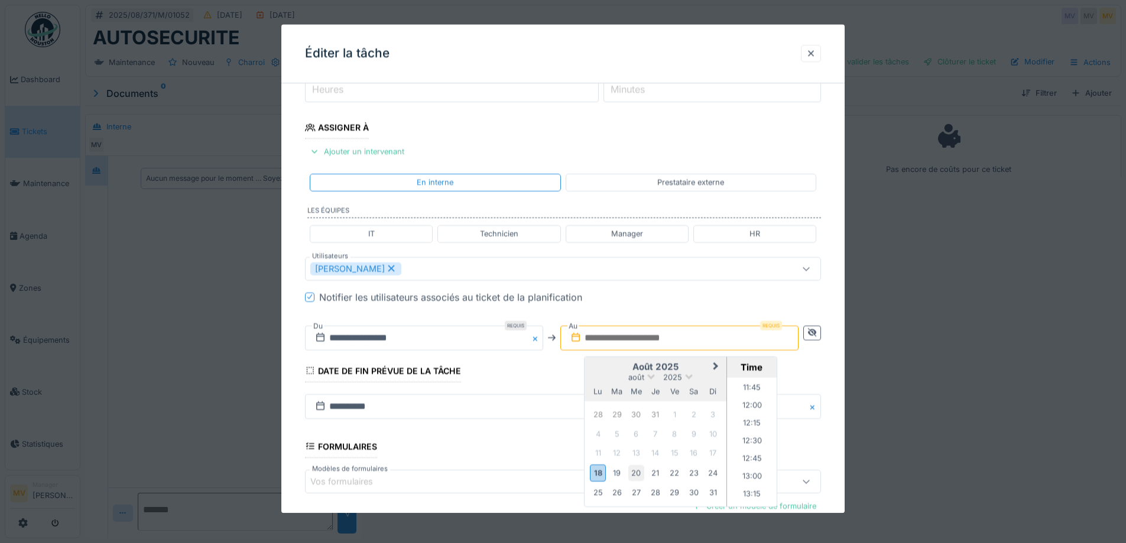
click at [640, 475] on div "20" at bounding box center [636, 473] width 16 height 16
click at [724, 339] on input "**********" at bounding box center [679, 338] width 238 height 25
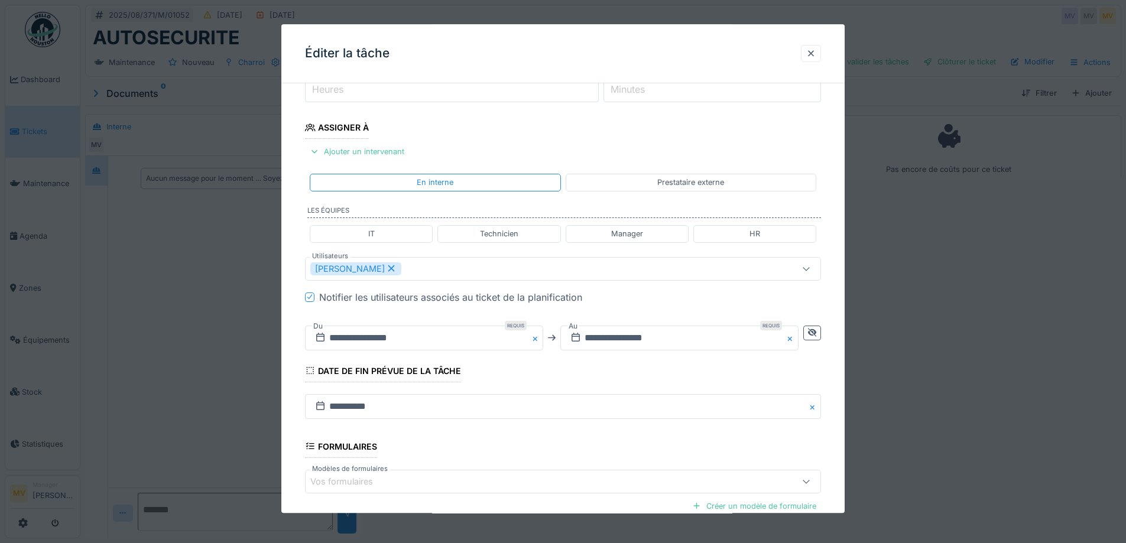
click at [708, 309] on fieldset "**********" at bounding box center [563, 273] width 516 height 691
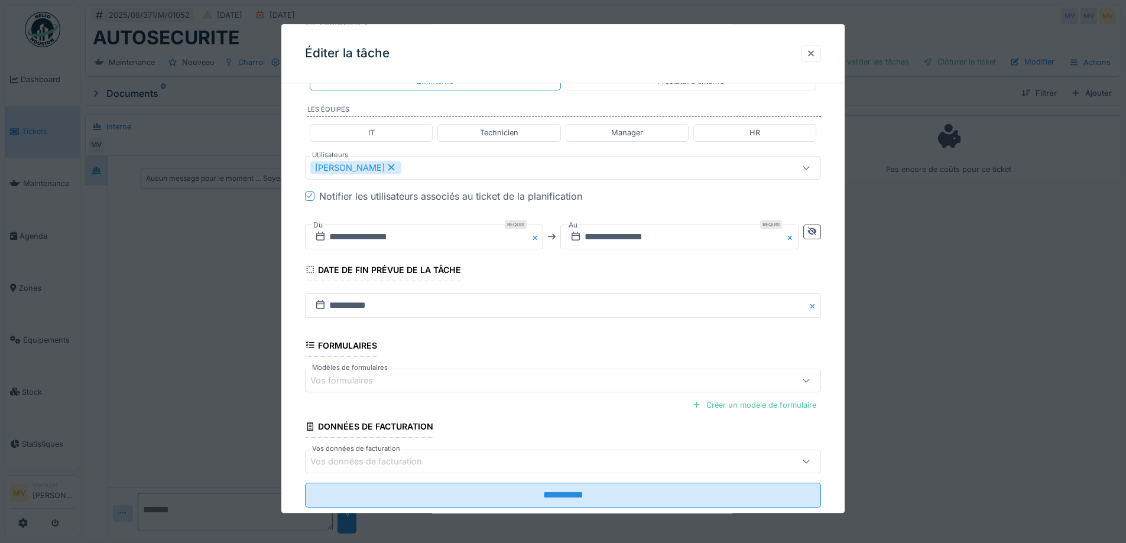
scroll to position [294, 0]
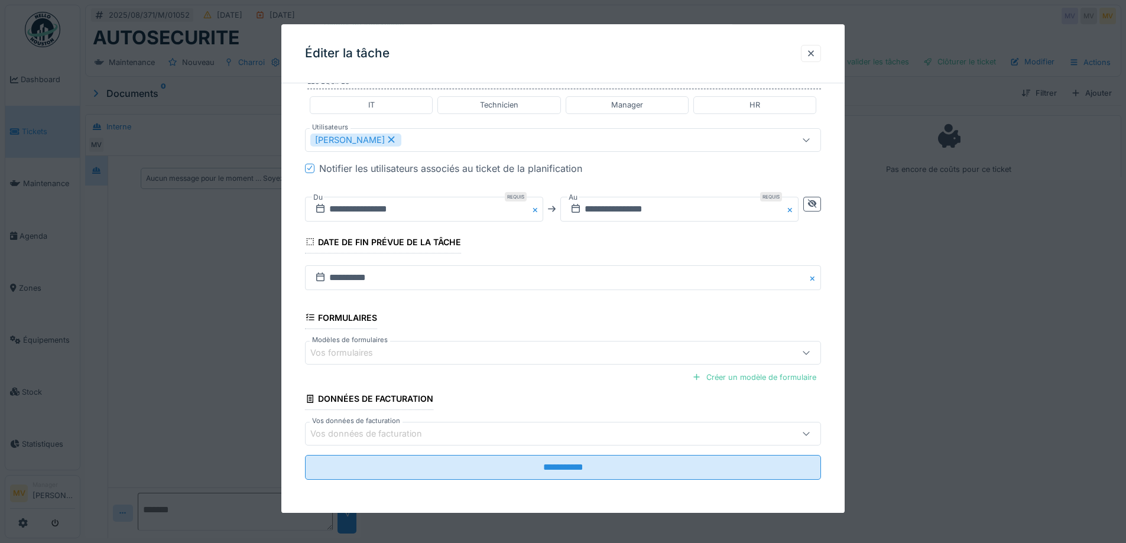
click at [391, 349] on div "Vos formulaires" at bounding box center [532, 352] width 445 height 13
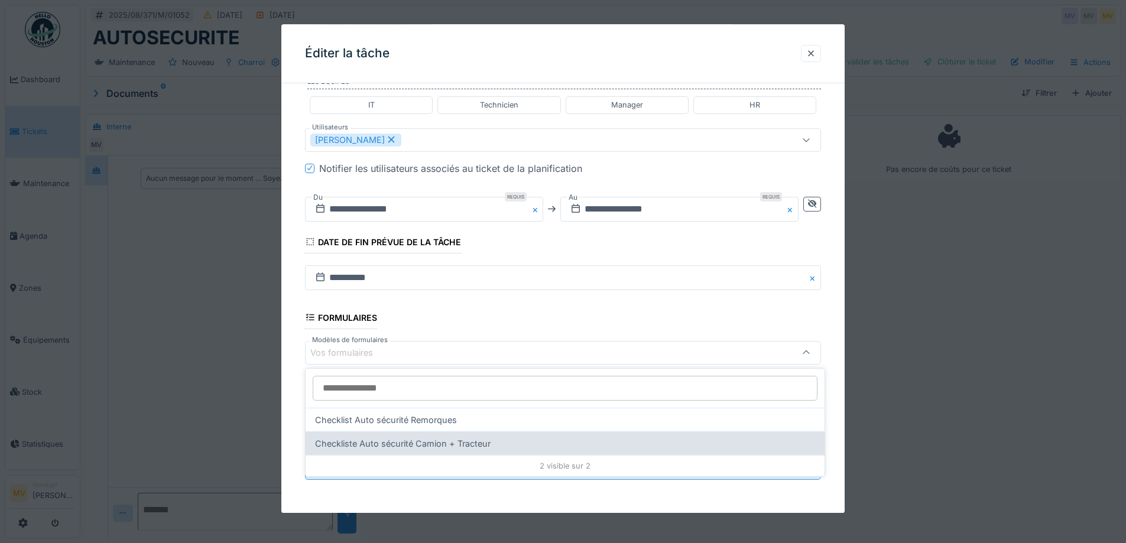
click at [416, 439] on div "Checkliste Auto sécurité Camion + Tracteur" at bounding box center [565, 444] width 519 height 24
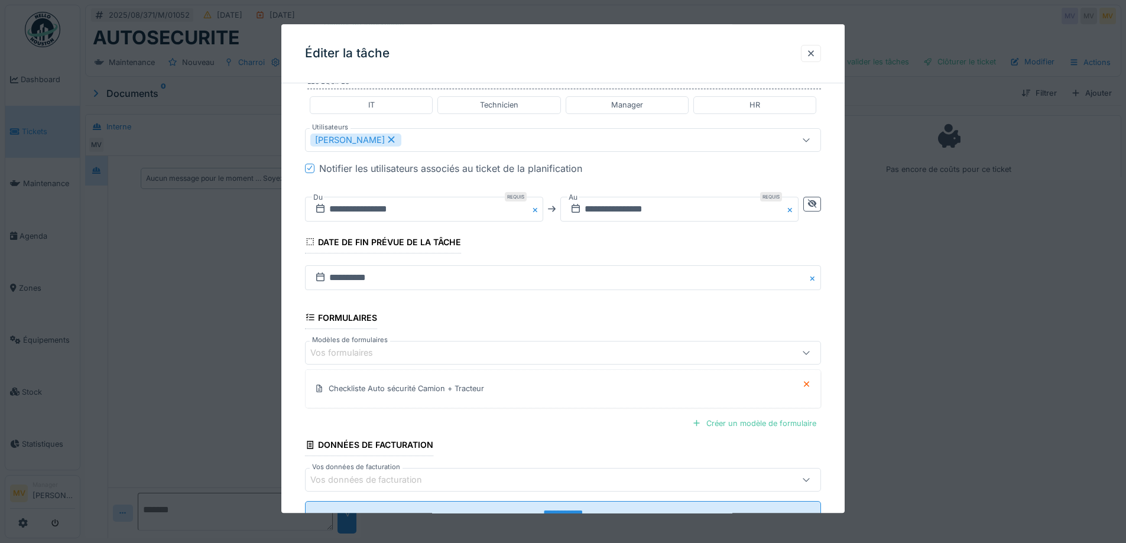
scroll to position [0, 0]
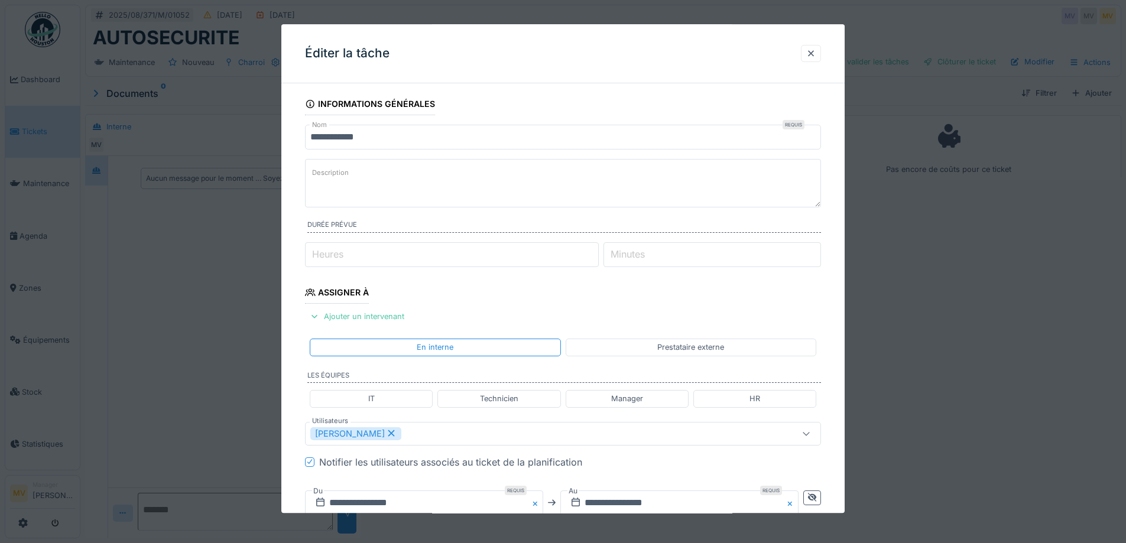
click at [436, 138] on input "**********" at bounding box center [563, 137] width 516 height 25
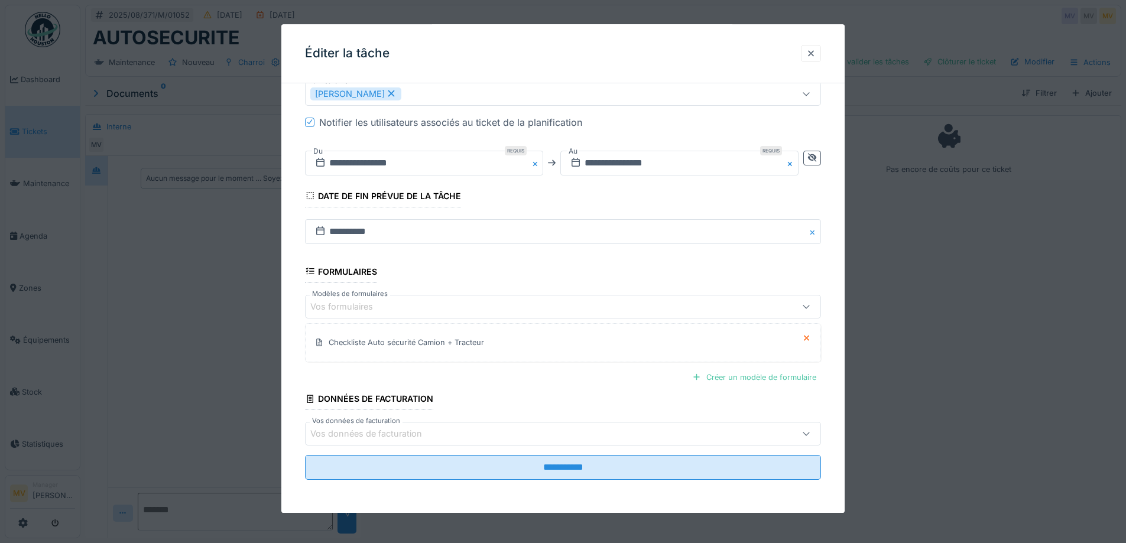
scroll to position [9, 0]
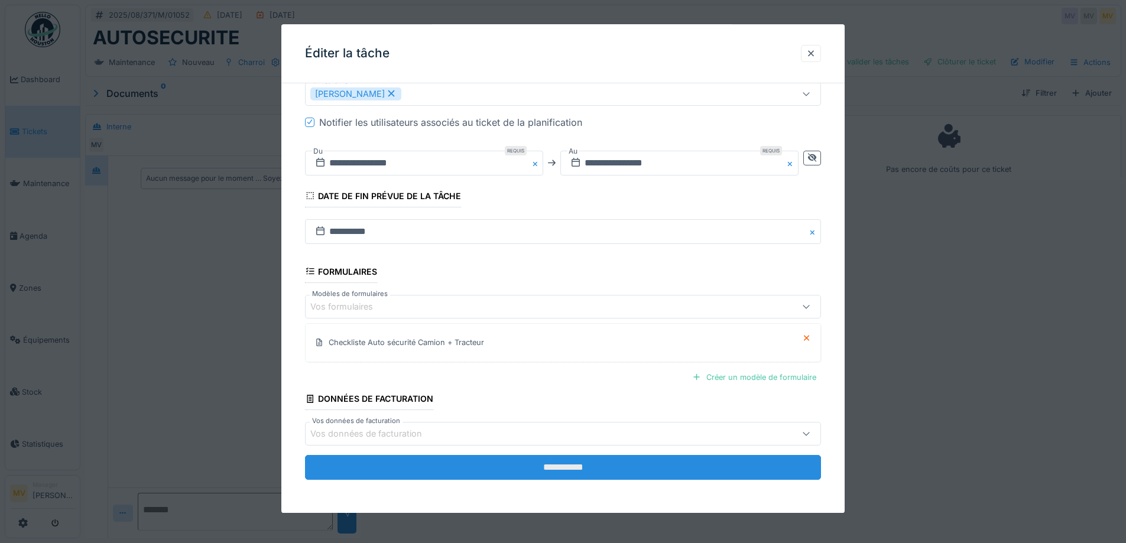
type input "**********"
click at [671, 464] on input "**********" at bounding box center [563, 467] width 516 height 25
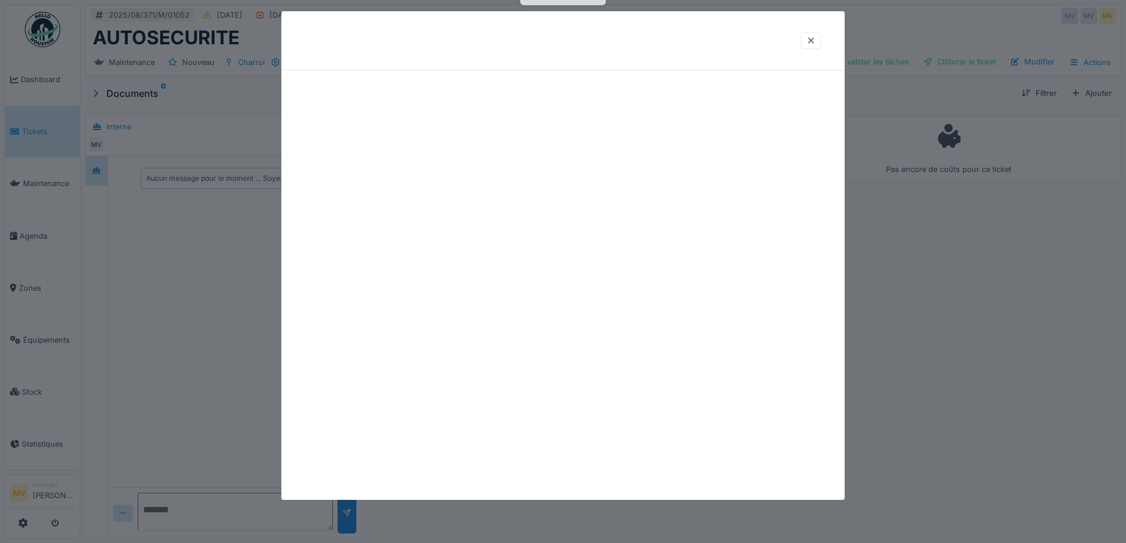
scroll to position [0, 0]
